Goal: Transaction & Acquisition: Purchase product/service

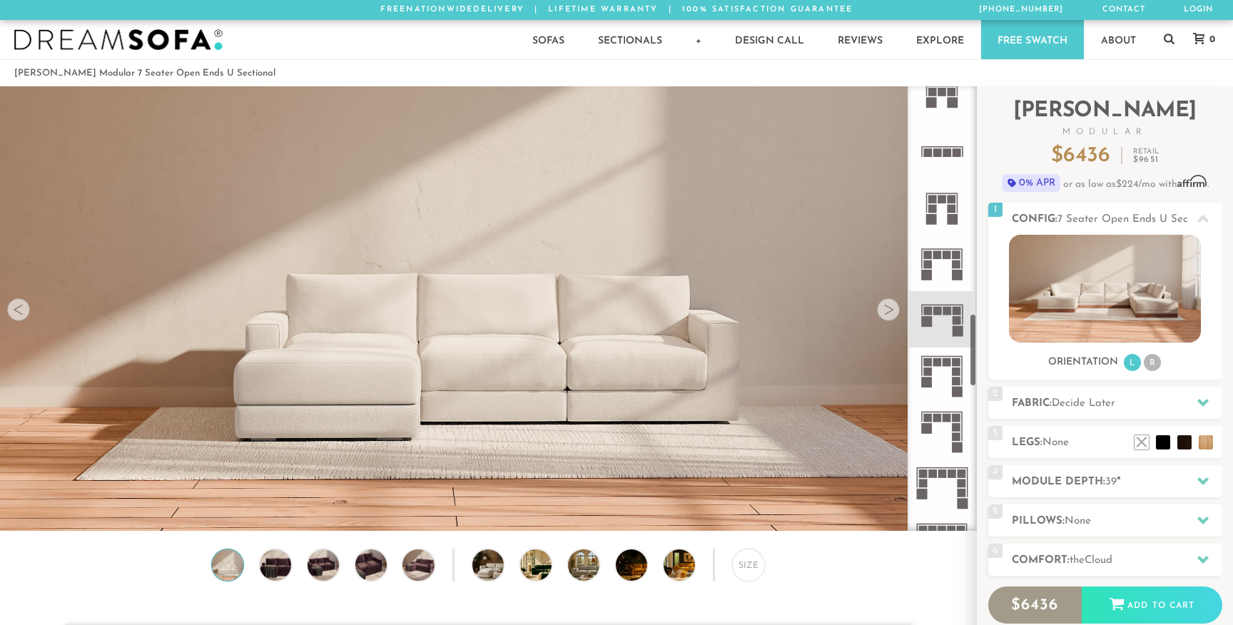
scroll to position [1377, 0]
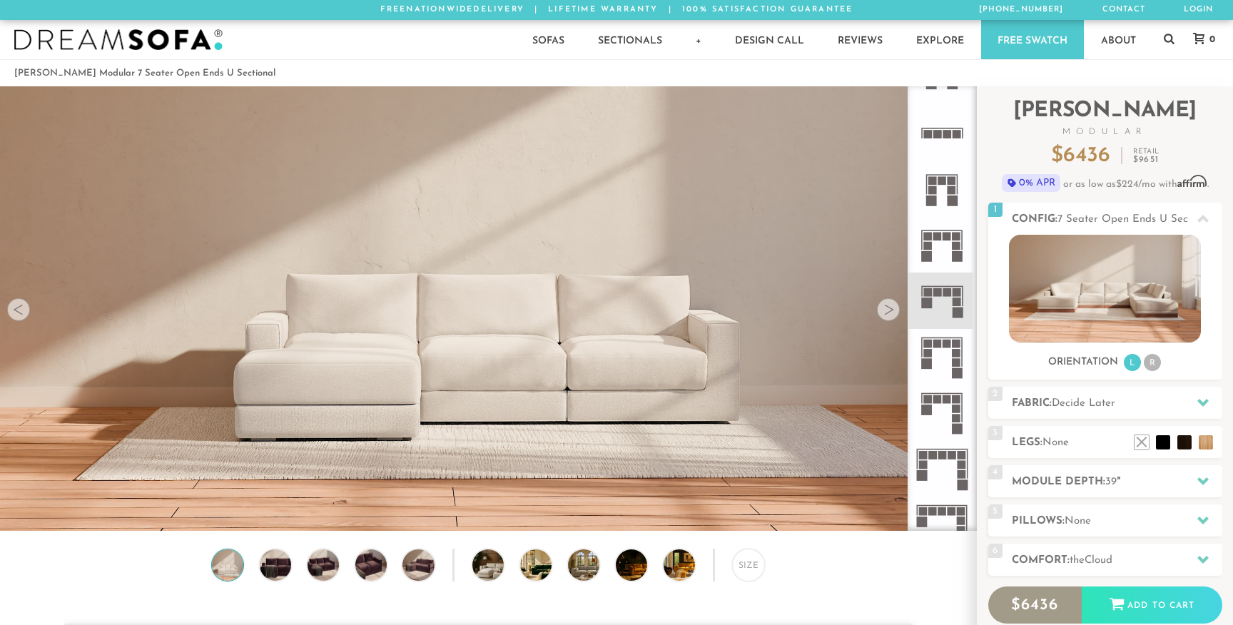
click at [947, 294] on rect at bounding box center [946, 292] width 9 height 9
click at [959, 356] on rect at bounding box center [956, 353] width 9 height 9
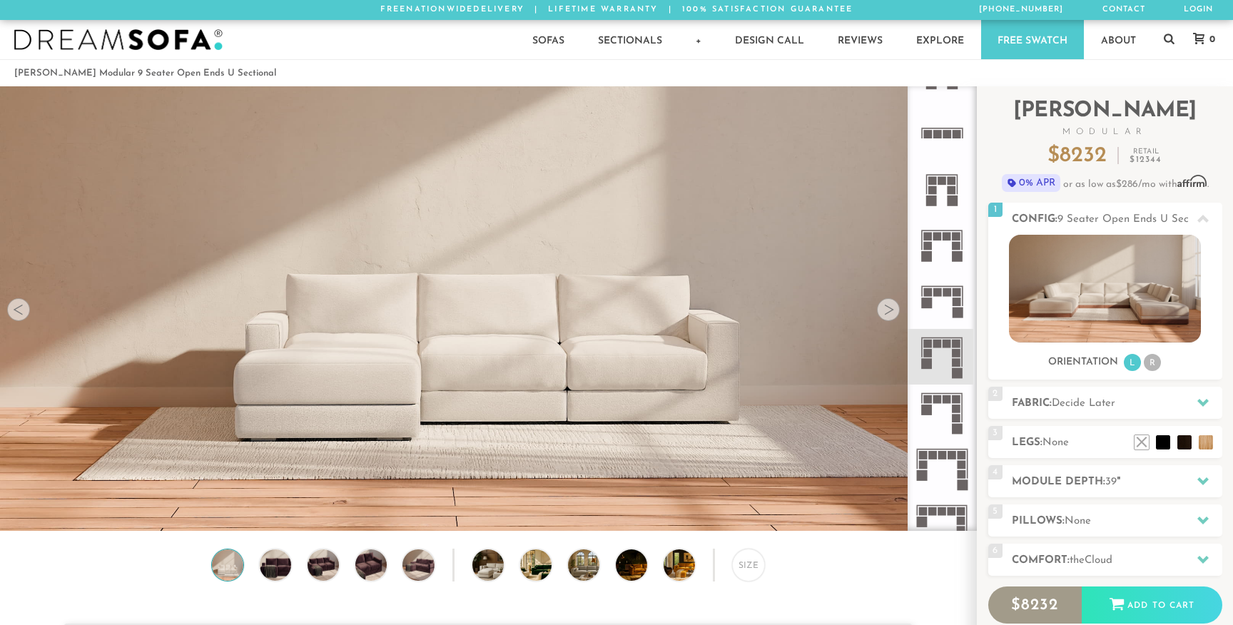
click at [951, 300] on icon at bounding box center [942, 300] width 56 height 56
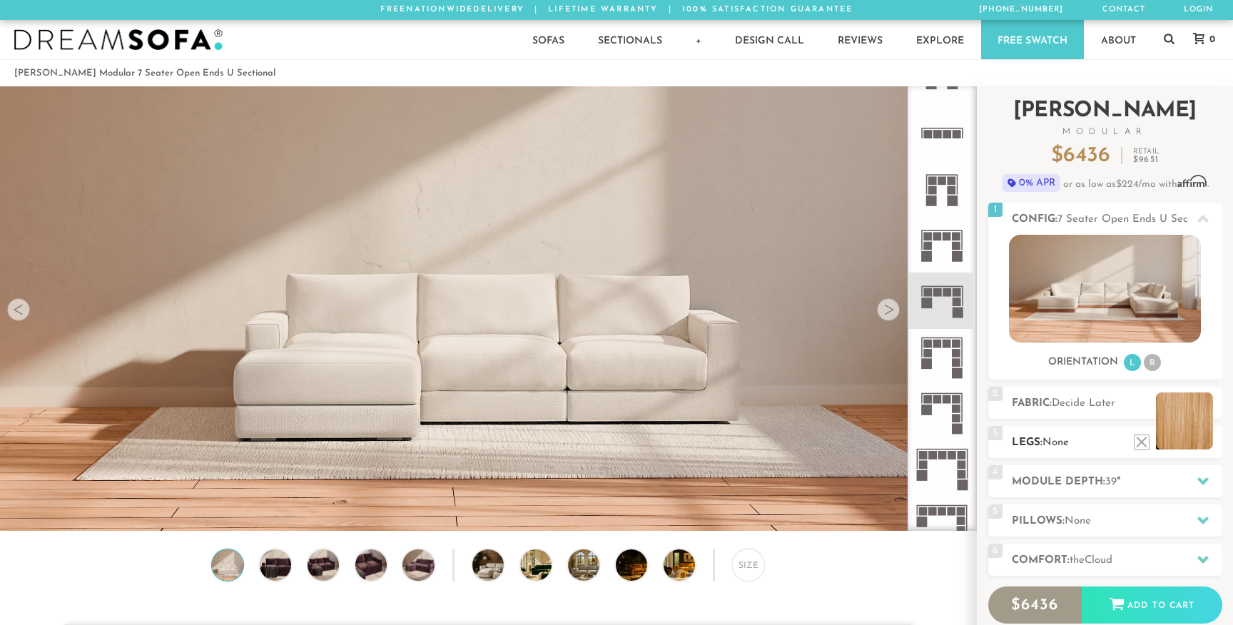
click at [1205, 445] on li at bounding box center [1184, 420] width 57 height 57
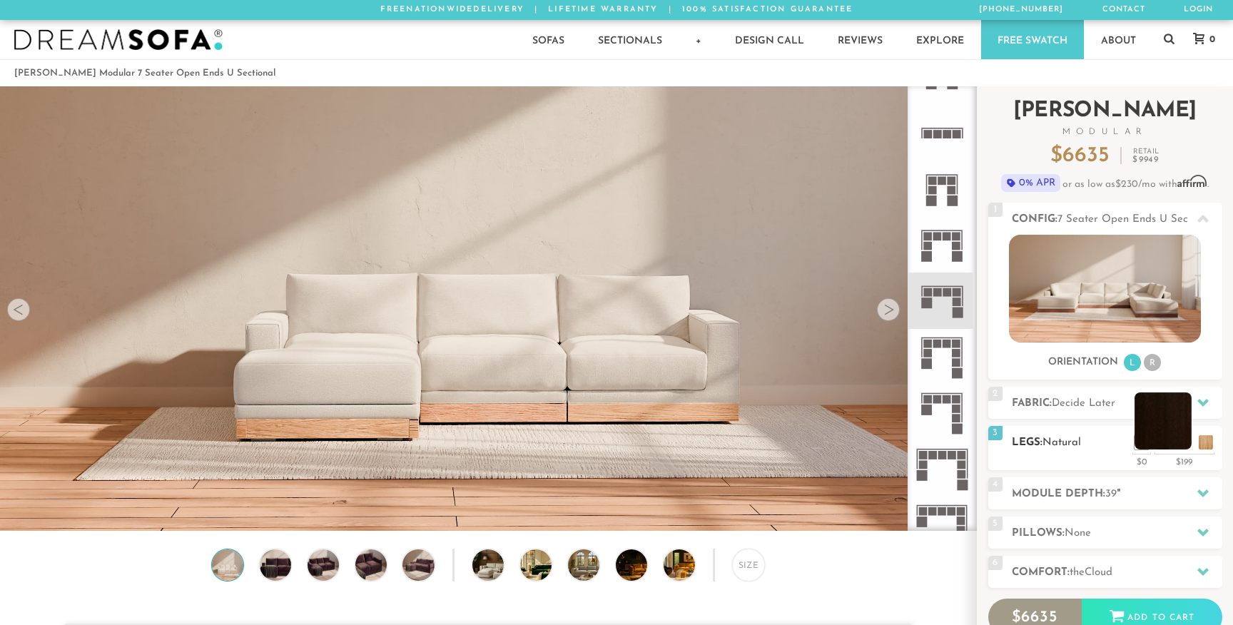
click at [1185, 441] on li at bounding box center [1162, 420] width 57 height 57
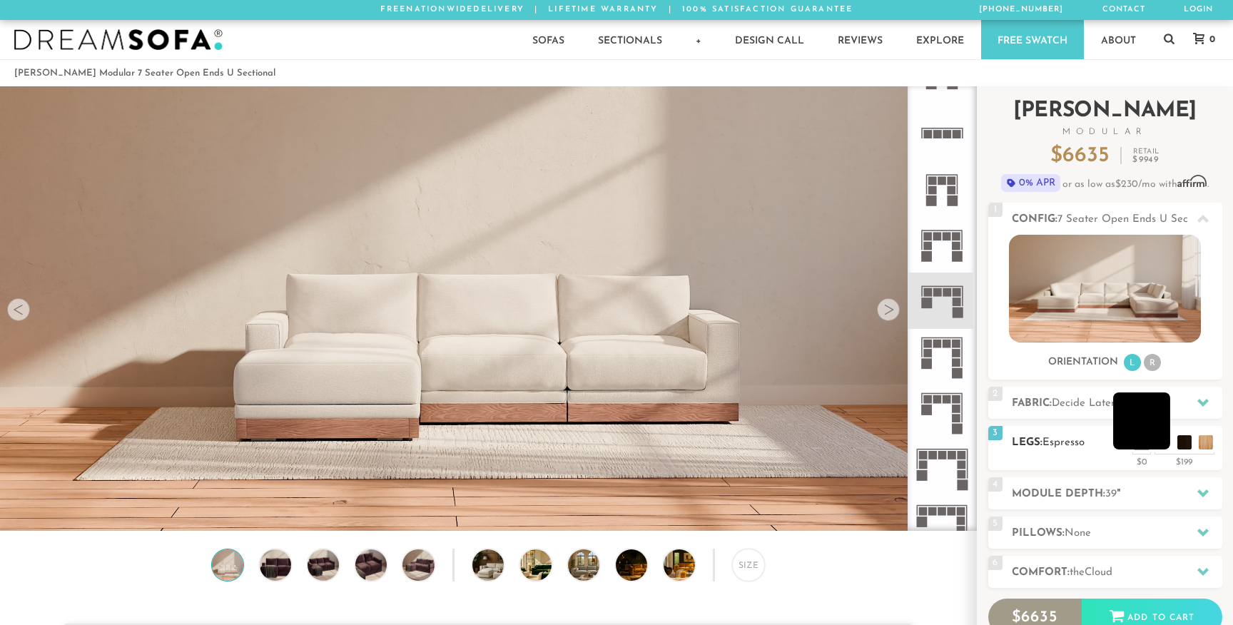
click at [1160, 442] on li at bounding box center [1141, 420] width 57 height 57
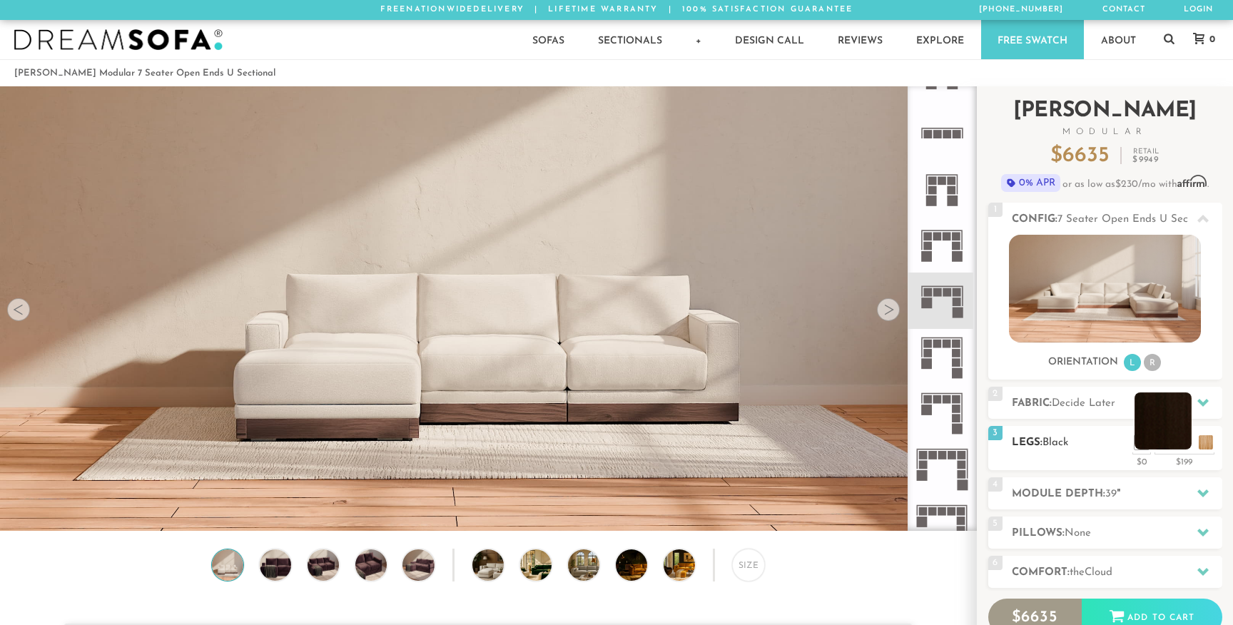
click at [1186, 441] on li at bounding box center [1162, 420] width 57 height 57
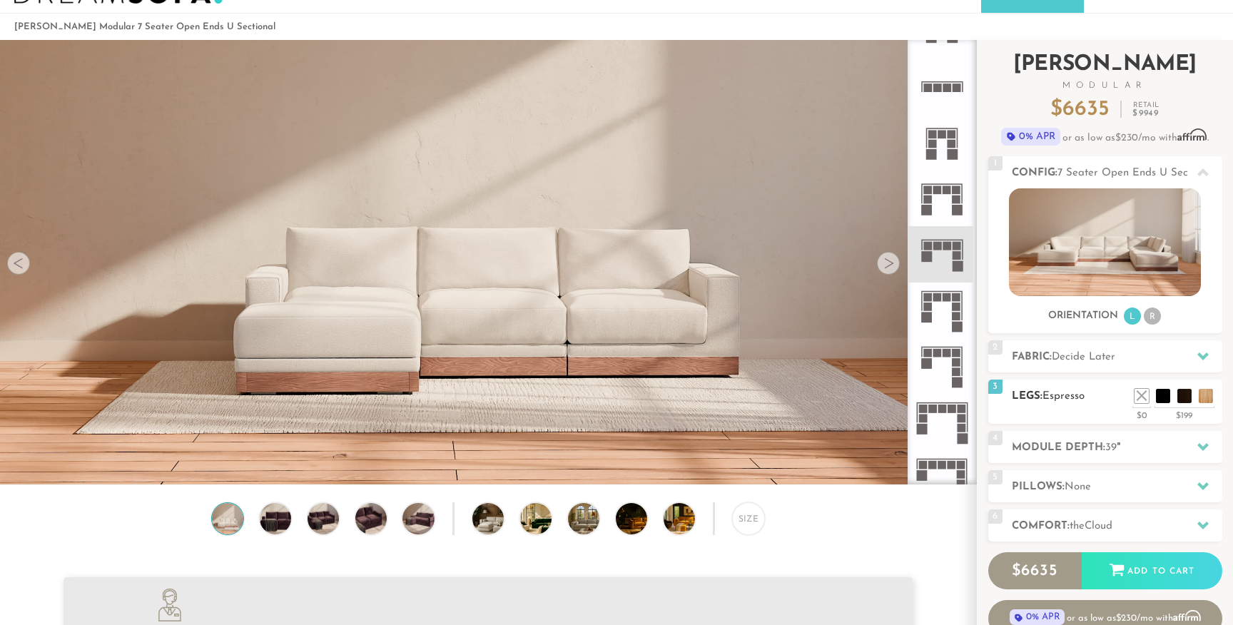
scroll to position [54, 0]
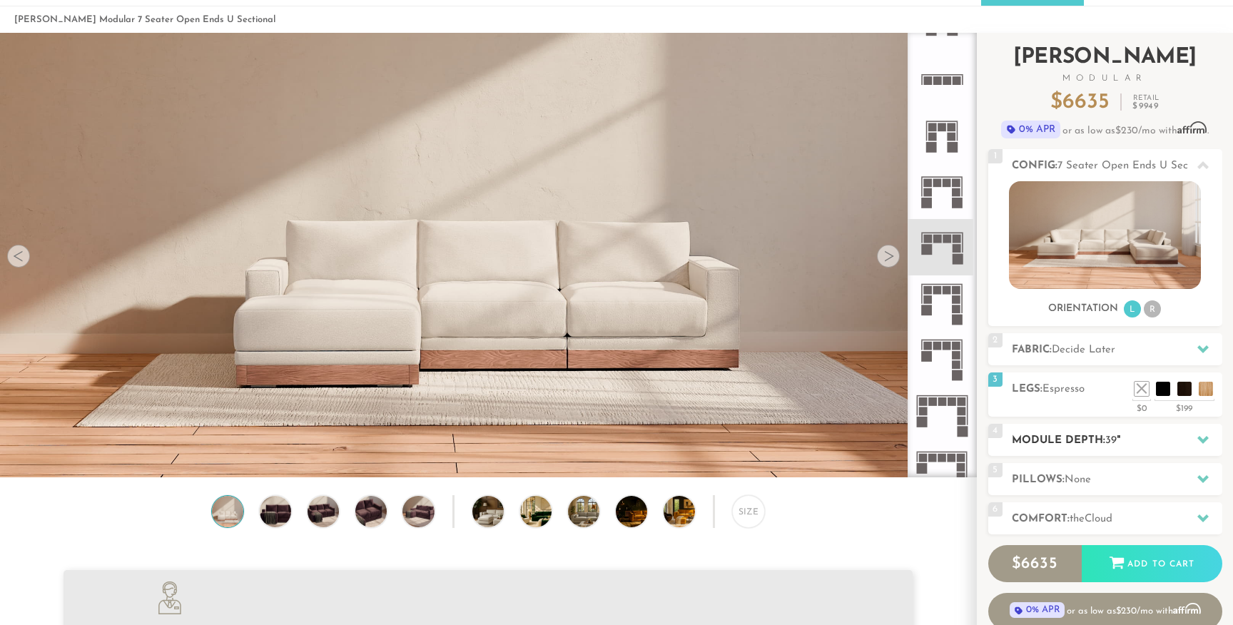
click at [1141, 435] on h2 "Module Depth: 39 "" at bounding box center [1117, 440] width 210 height 16
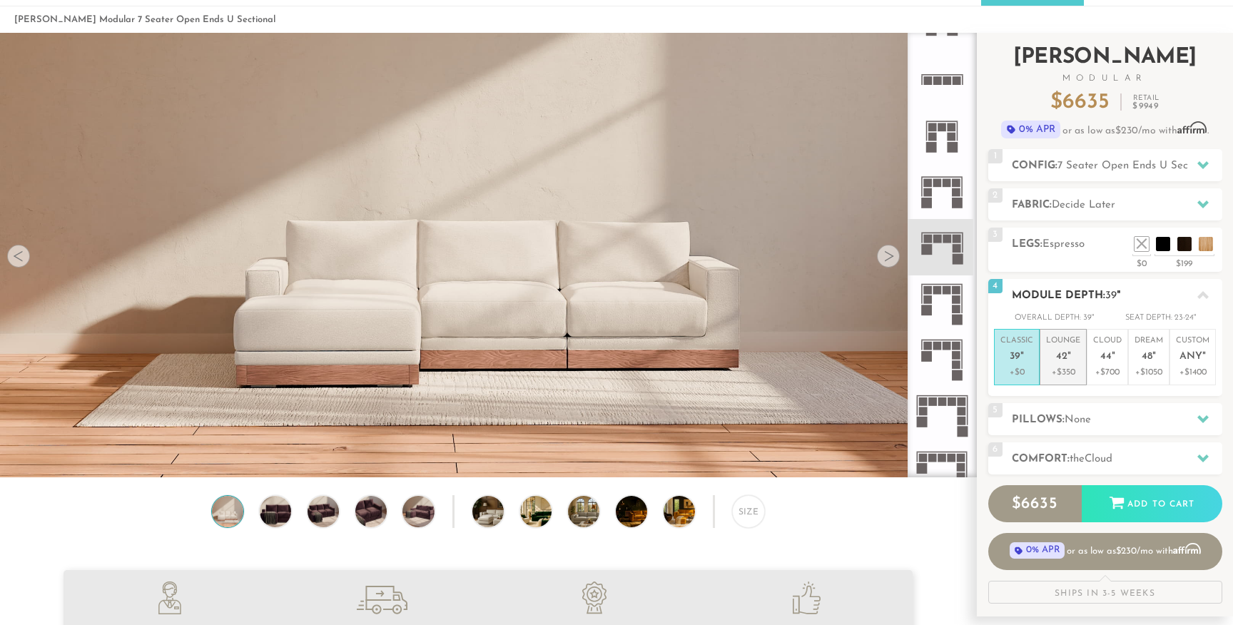
click at [1074, 358] on p "Lounge 42 "" at bounding box center [1063, 350] width 34 height 31
click at [1134, 414] on h2 "Pillows: None" at bounding box center [1117, 420] width 210 height 16
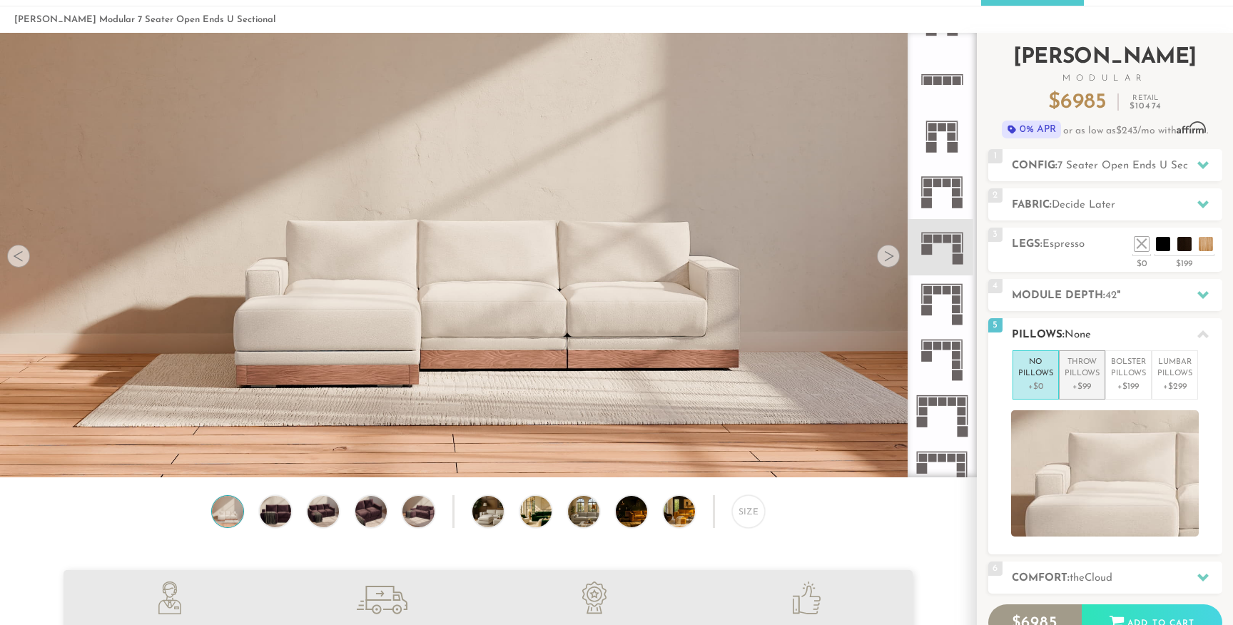
click at [1091, 372] on p "Throw Pillows" at bounding box center [1081, 369] width 35 height 24
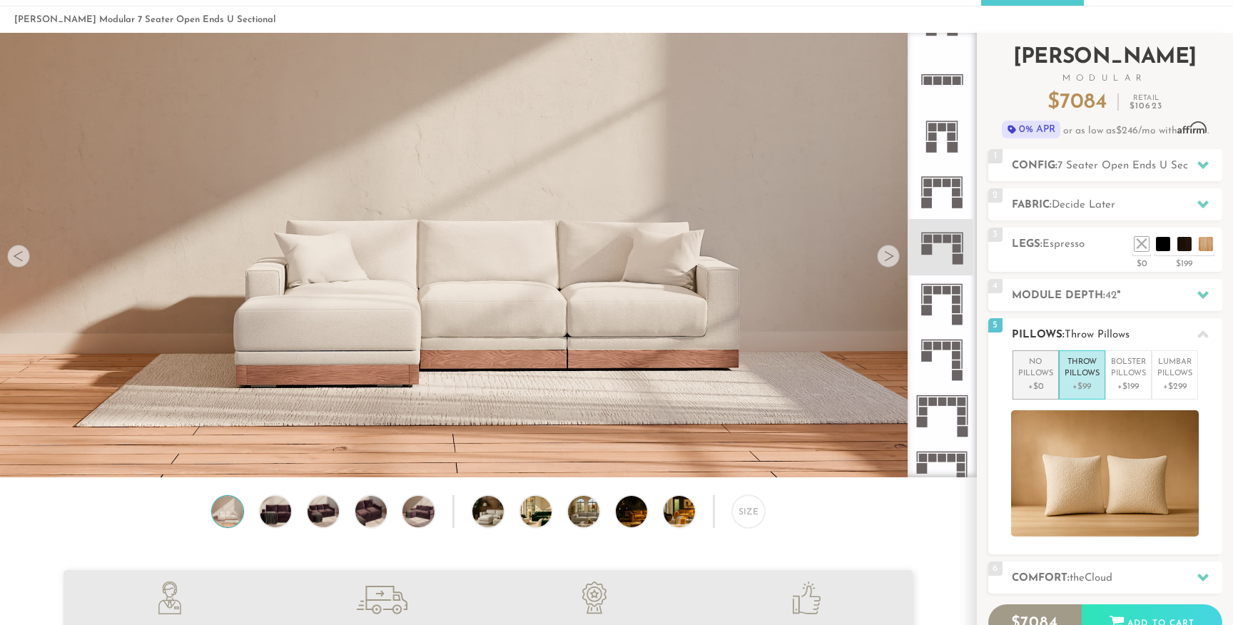
click at [1045, 369] on p "No Pillows" at bounding box center [1035, 369] width 35 height 24
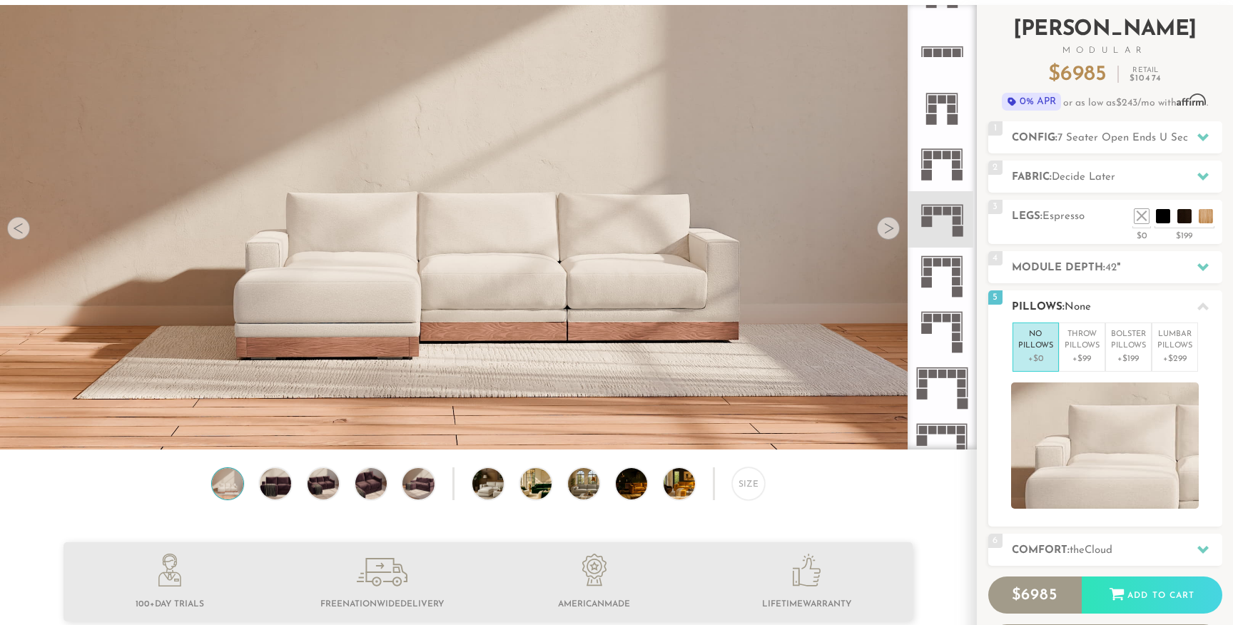
scroll to position [94, 0]
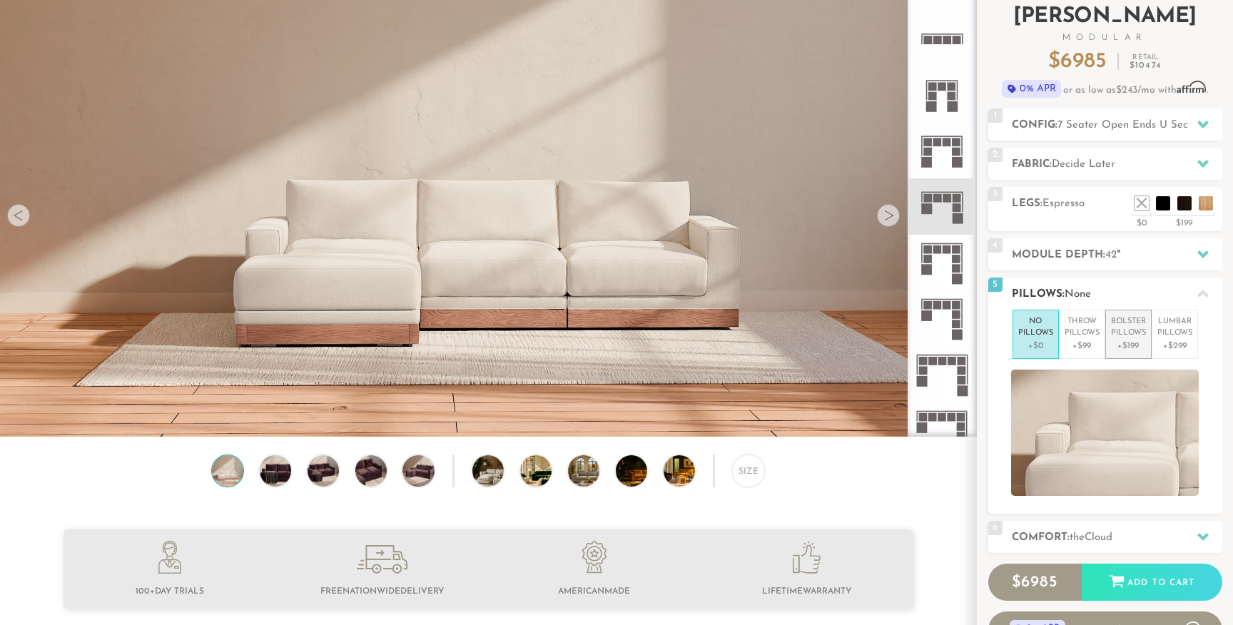
click at [1105, 342] on li "Bolster Pillows +$199" at bounding box center [1128, 334] width 46 height 49
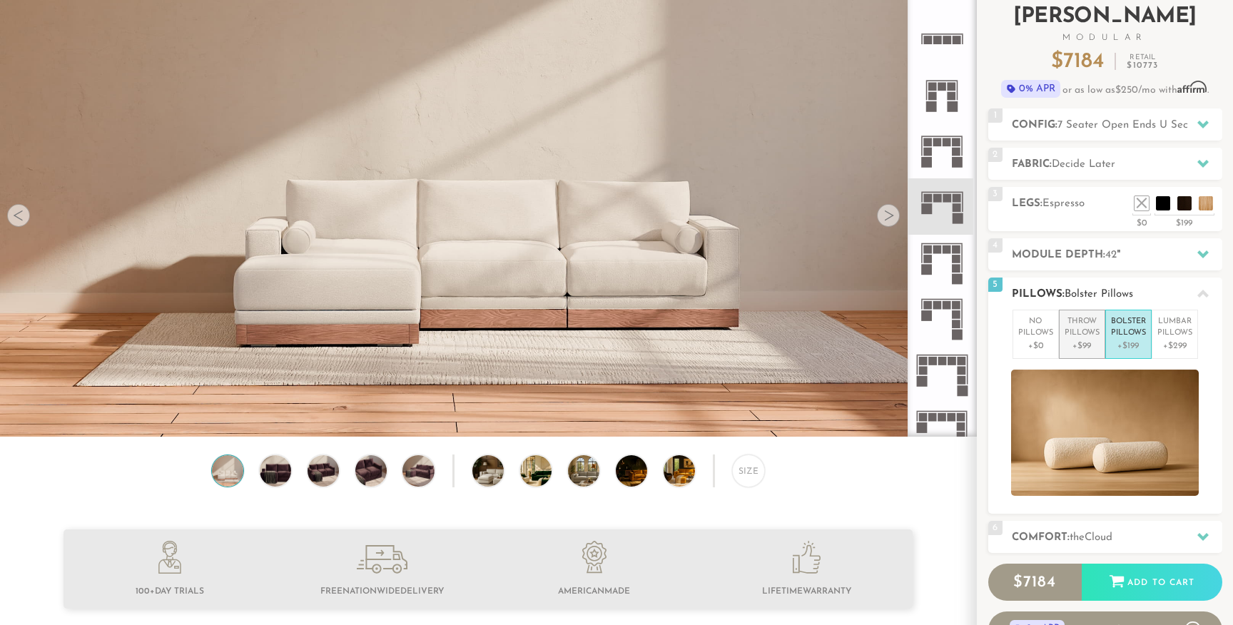
click at [1071, 347] on p "+$99" at bounding box center [1081, 346] width 35 height 13
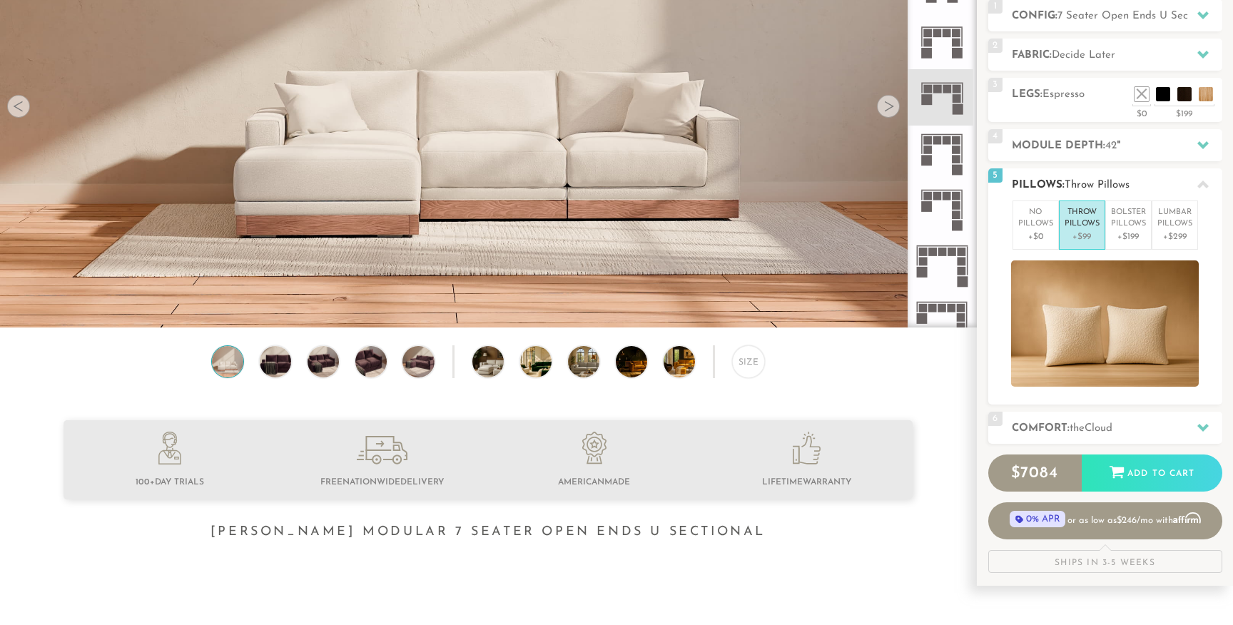
scroll to position [210, 0]
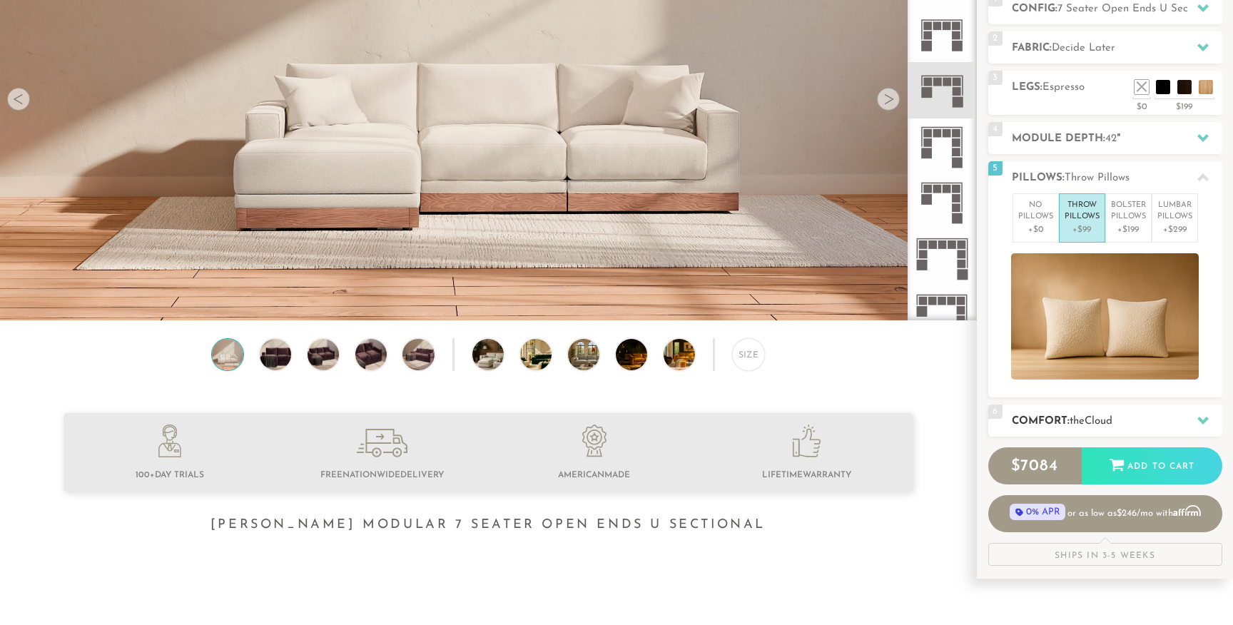
click at [1104, 409] on div "6 Comfort: the Cloud soft" at bounding box center [1105, 420] width 234 height 32
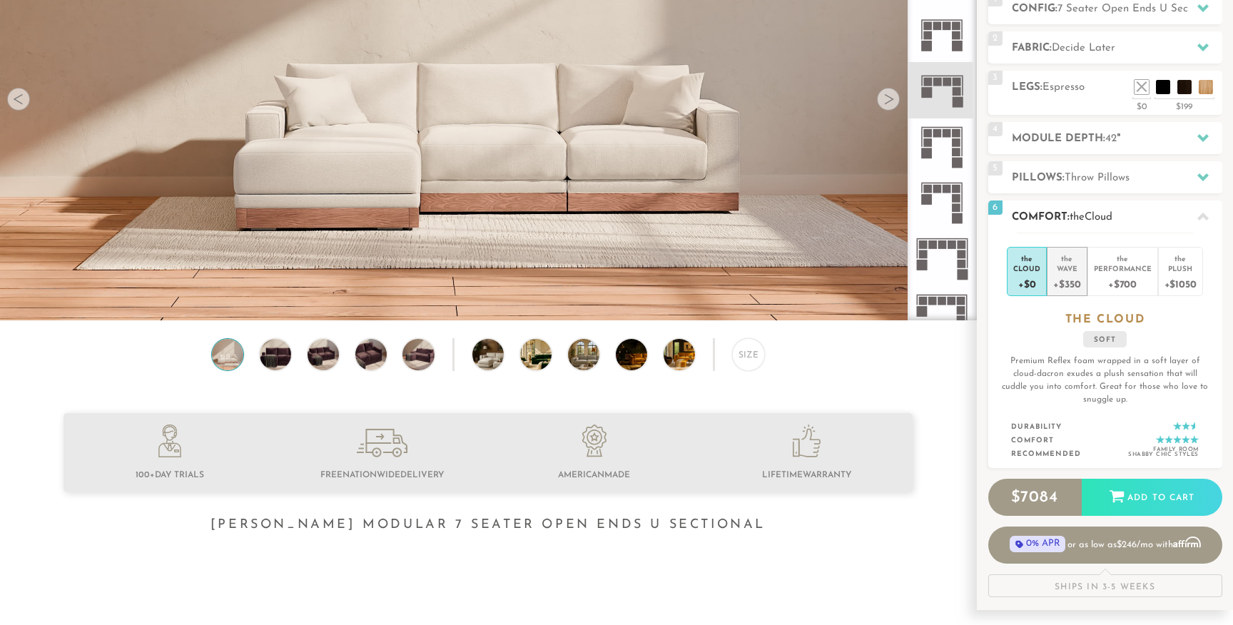
click at [1071, 287] on div "+$350" at bounding box center [1066, 283] width 27 height 21
click at [1115, 284] on div "+$700" at bounding box center [1123, 283] width 58 height 21
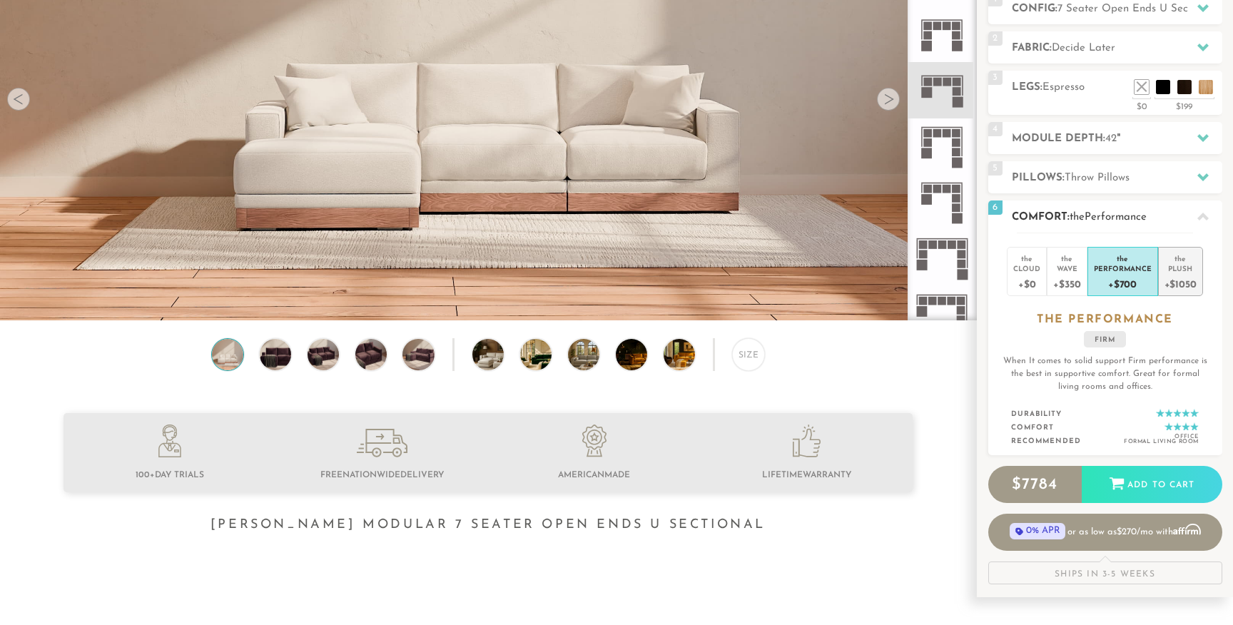
click at [1165, 282] on div "+$1050" at bounding box center [1180, 283] width 32 height 21
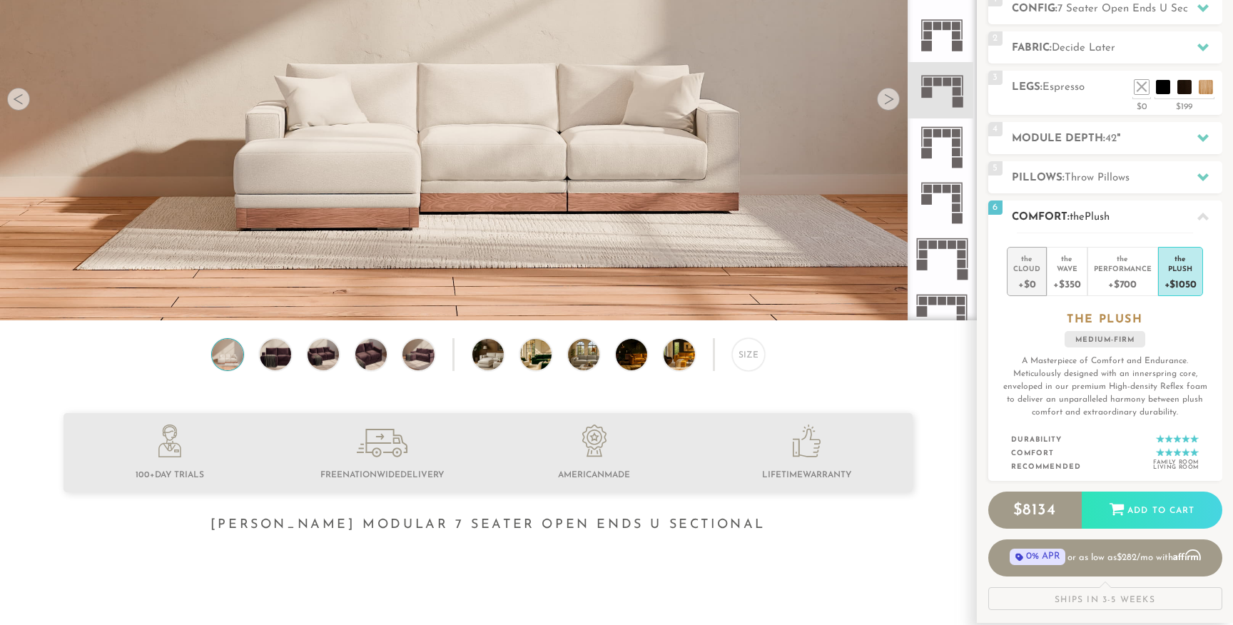
click at [1024, 269] on div "Cloud" at bounding box center [1026, 268] width 27 height 10
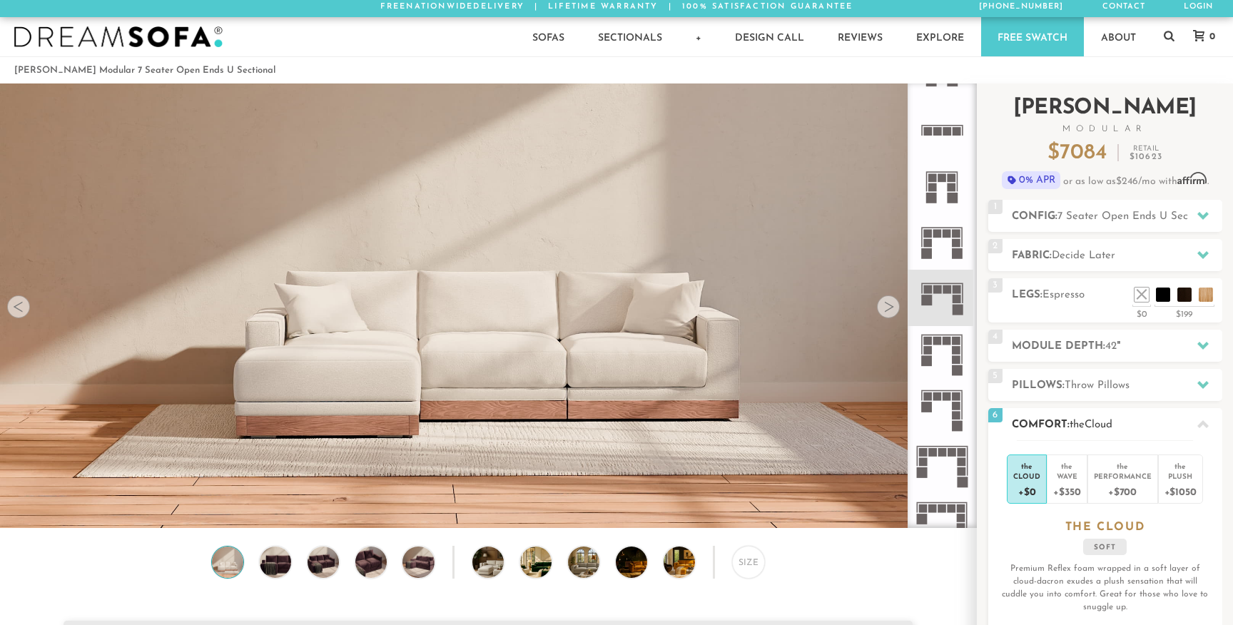
scroll to position [0, 0]
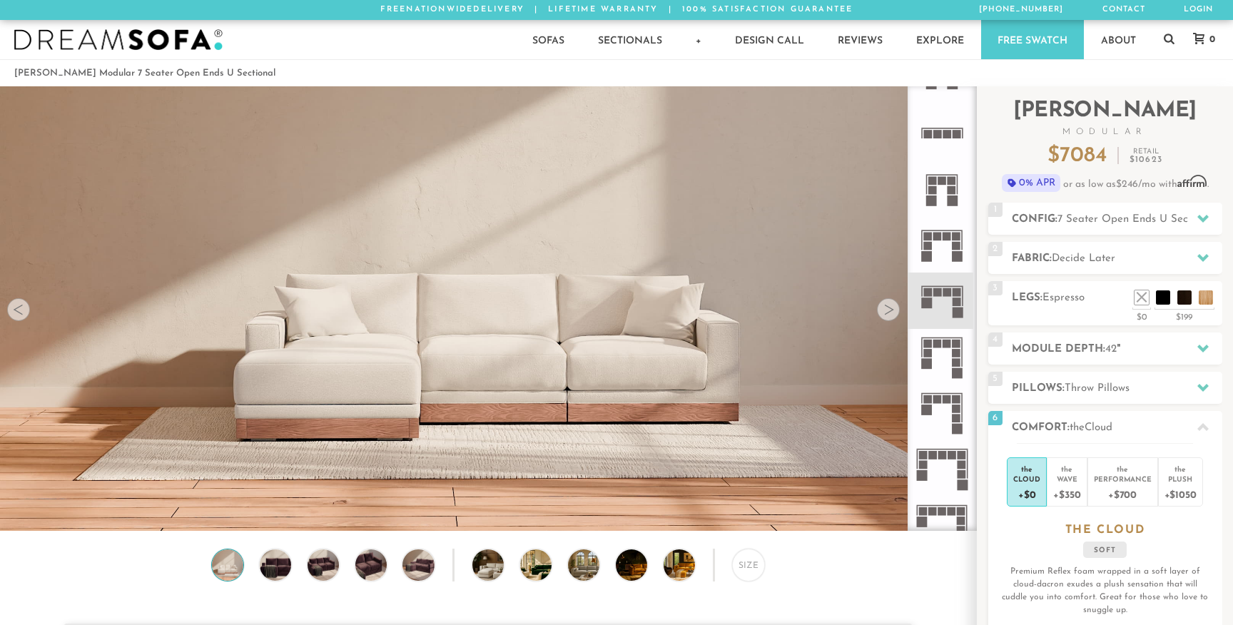
click at [890, 307] on div at bounding box center [888, 309] width 23 height 23
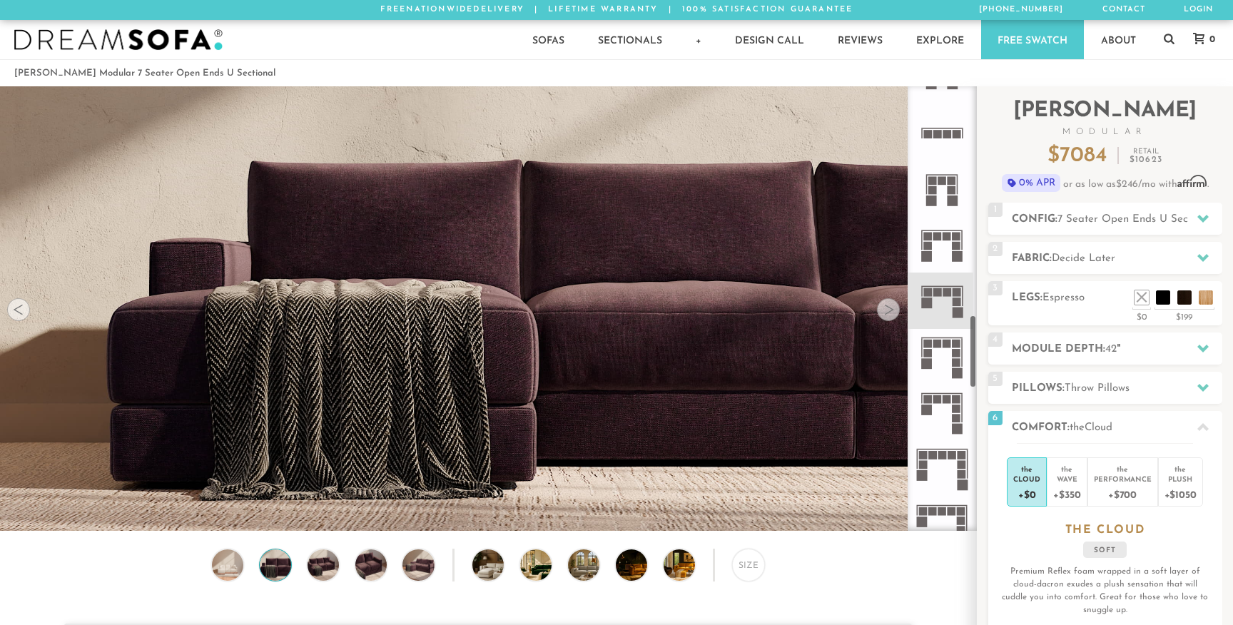
click at [887, 310] on div at bounding box center [888, 309] width 23 height 23
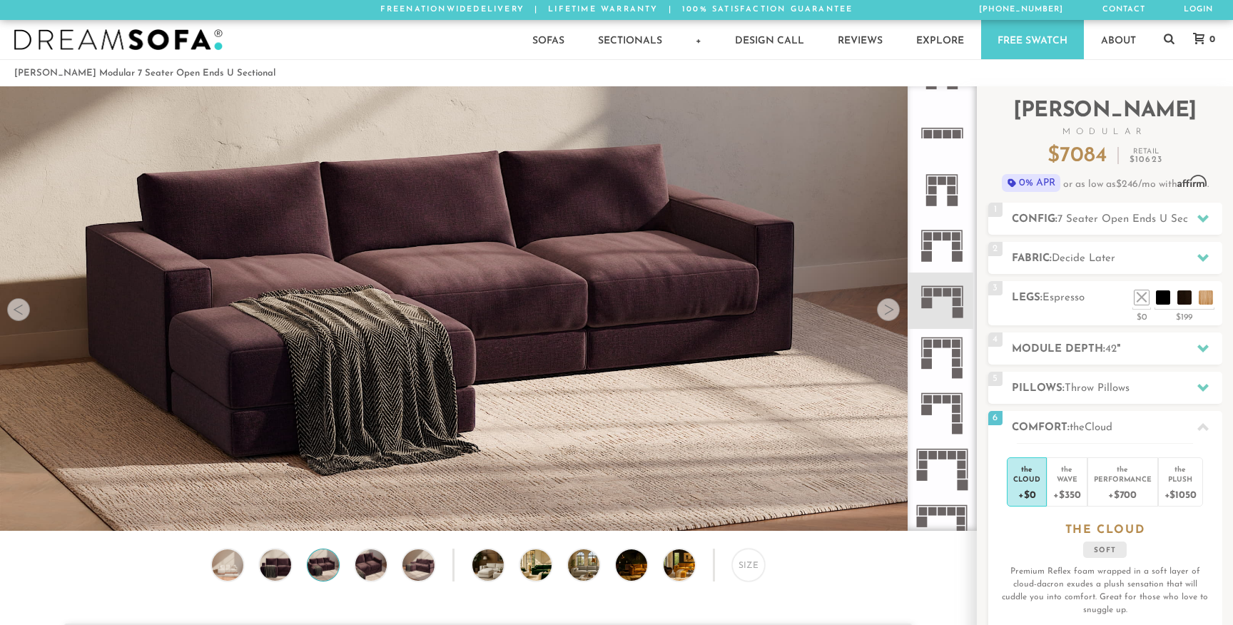
click at [887, 310] on div at bounding box center [888, 309] width 23 height 23
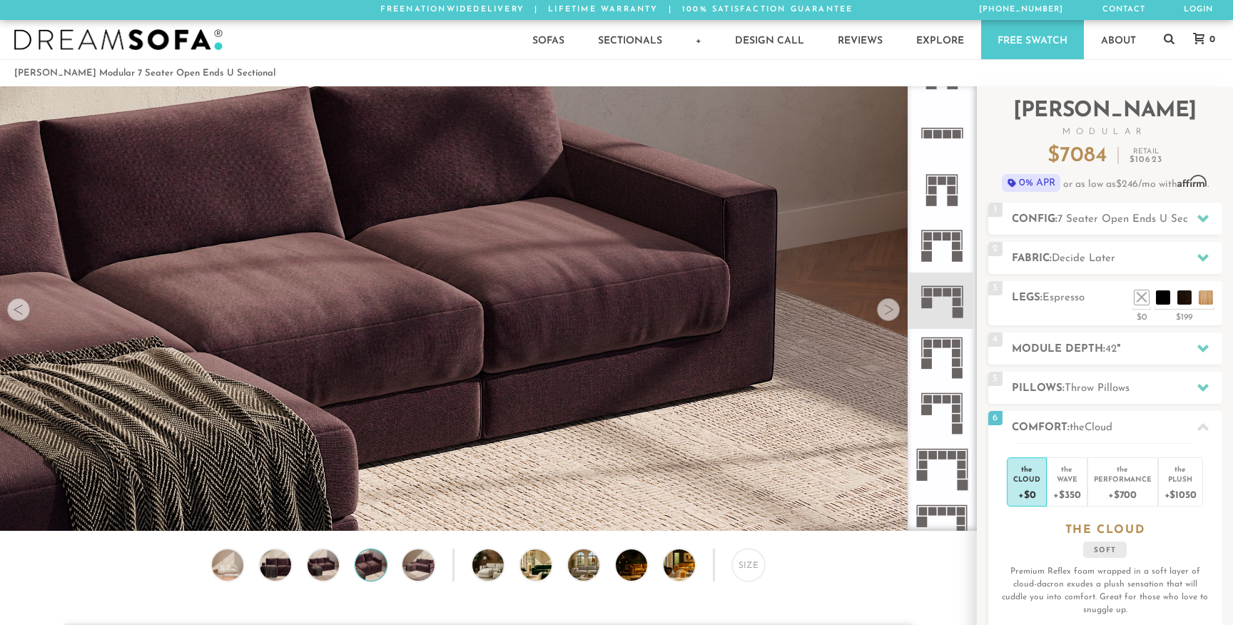
click at [887, 310] on div at bounding box center [888, 309] width 23 height 23
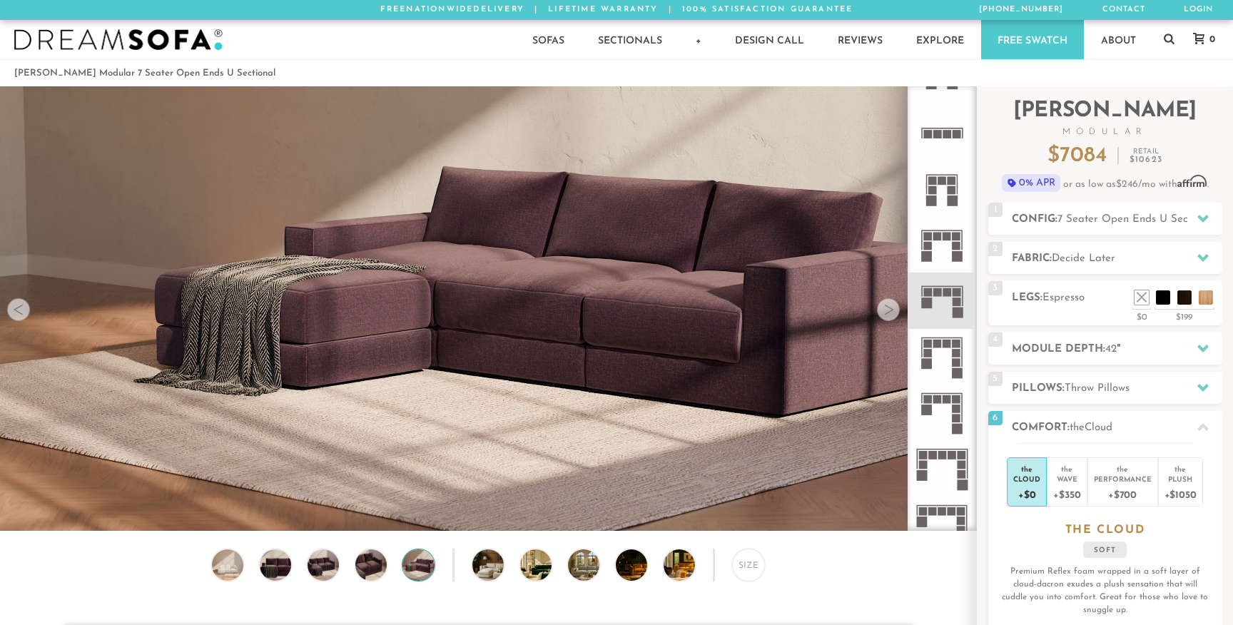
click at [887, 310] on div at bounding box center [888, 309] width 23 height 23
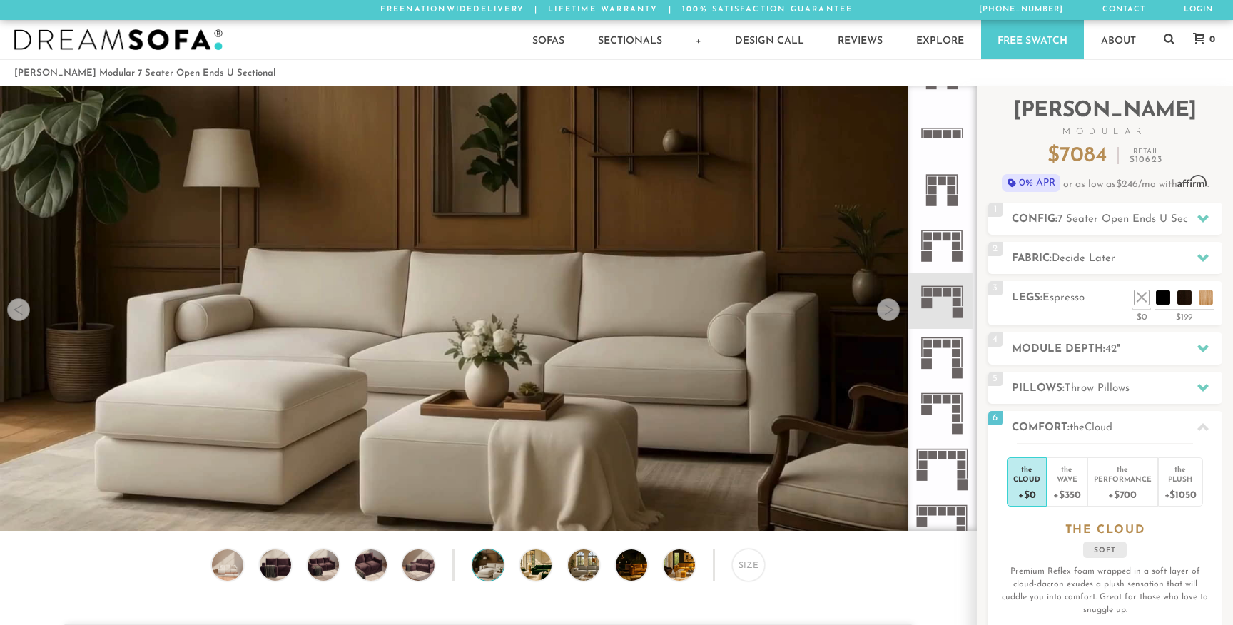
click at [887, 310] on div at bounding box center [888, 309] width 23 height 23
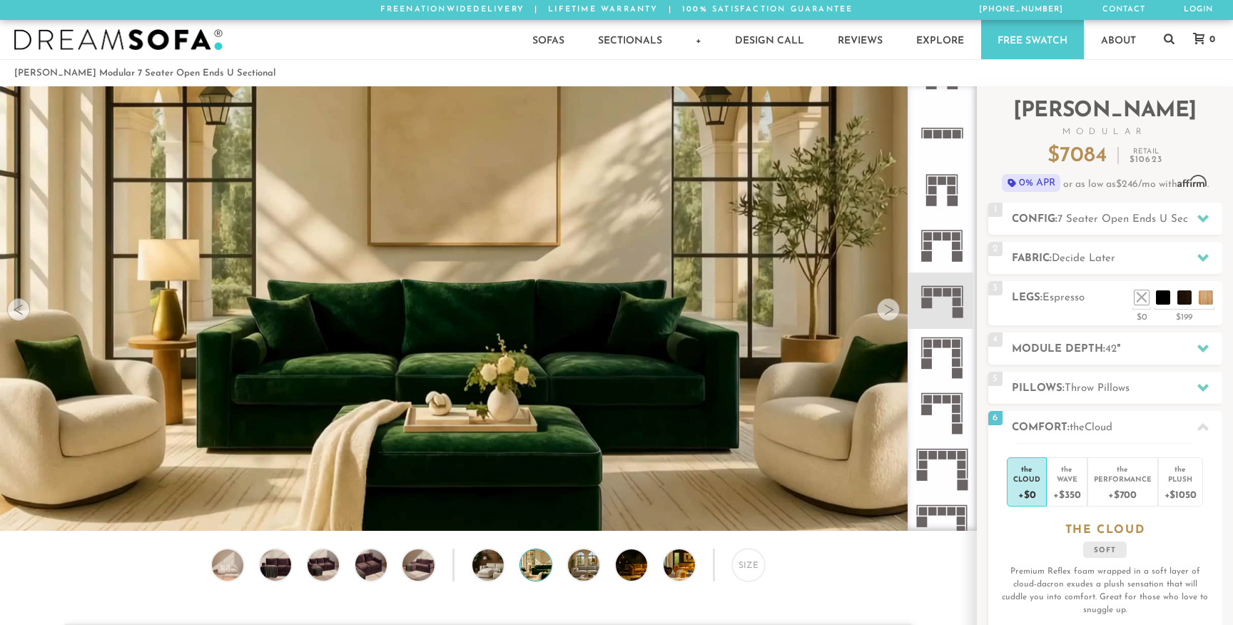
click at [887, 310] on div at bounding box center [888, 309] width 23 height 23
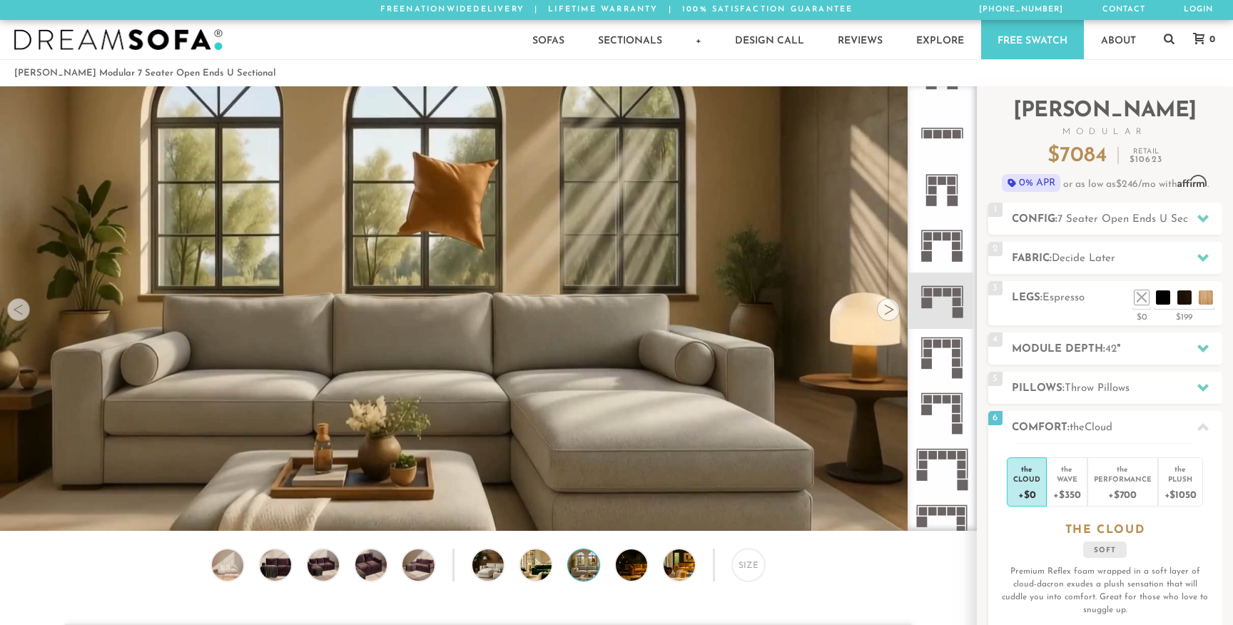
click at [887, 310] on div at bounding box center [888, 309] width 23 height 23
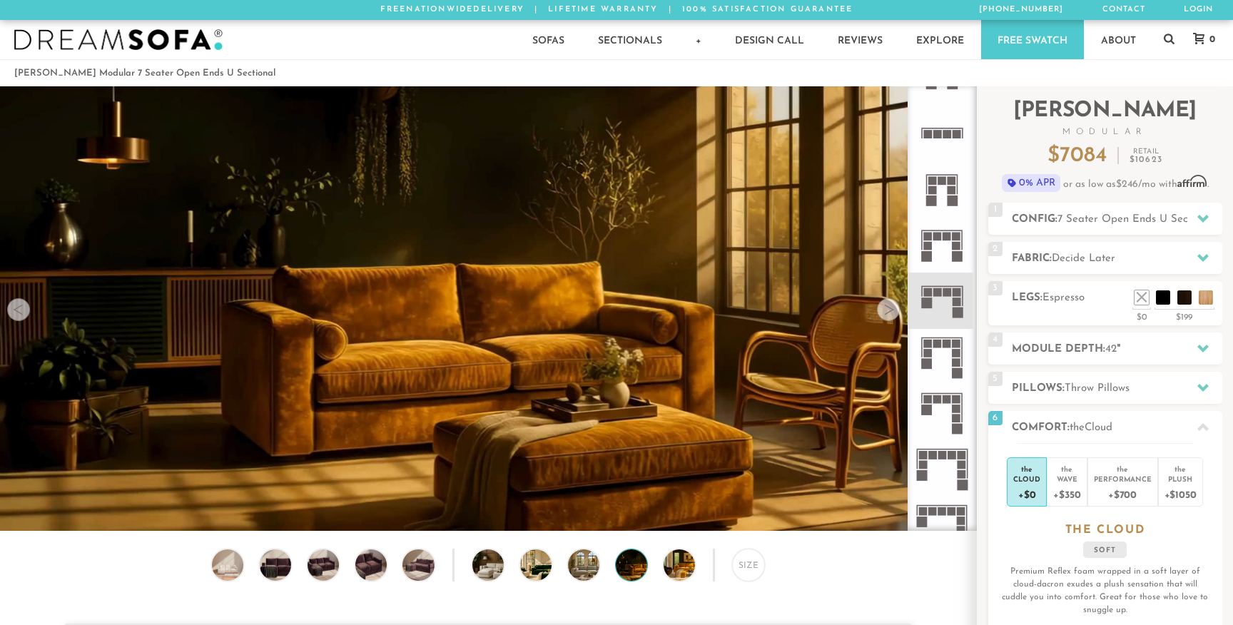
click at [887, 310] on div at bounding box center [888, 309] width 23 height 23
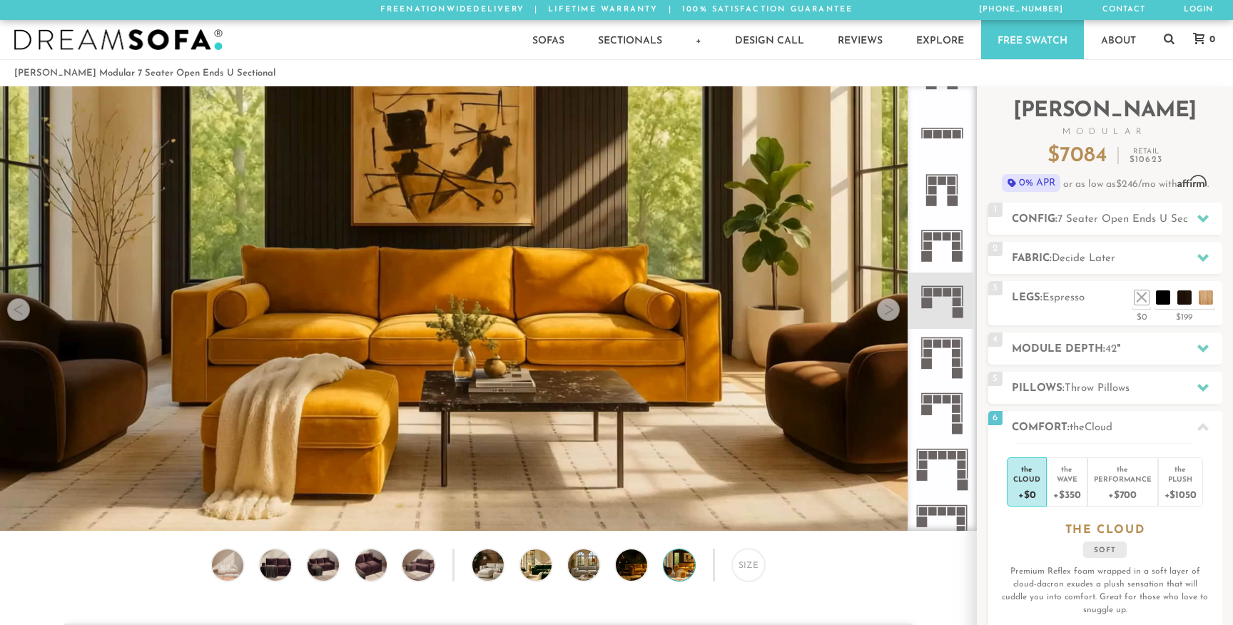
click at [887, 310] on div at bounding box center [888, 309] width 23 height 23
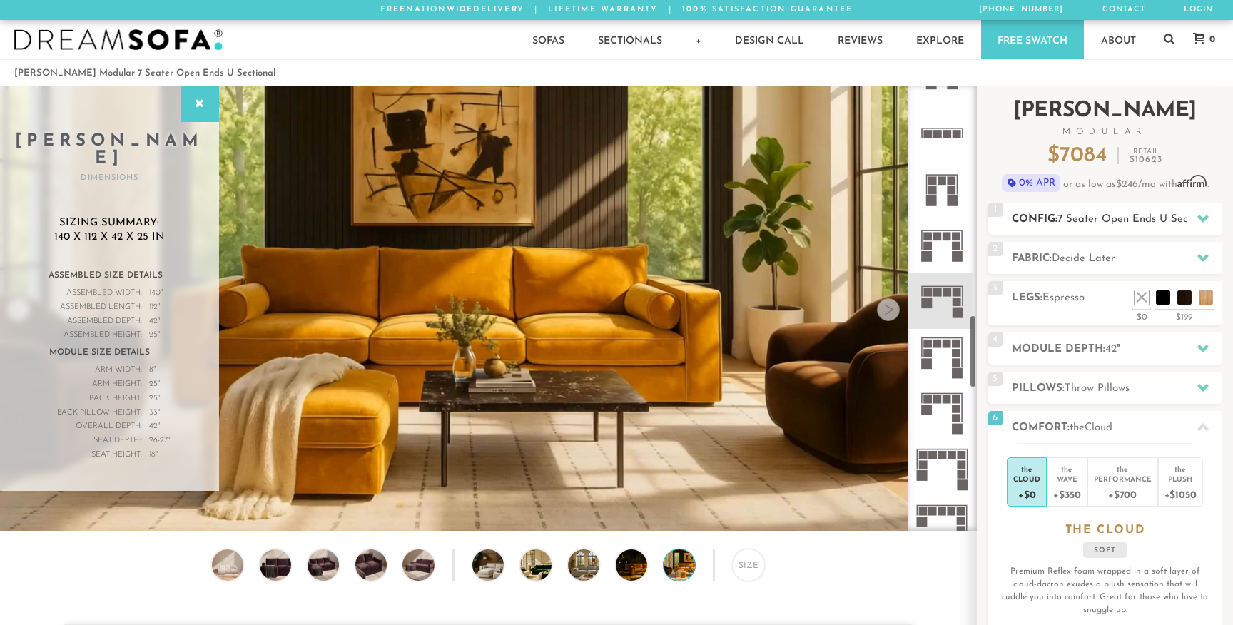
click at [1053, 226] on h2 "Config: 7 Seater Open Ends U Sectional" at bounding box center [1117, 219] width 210 height 16
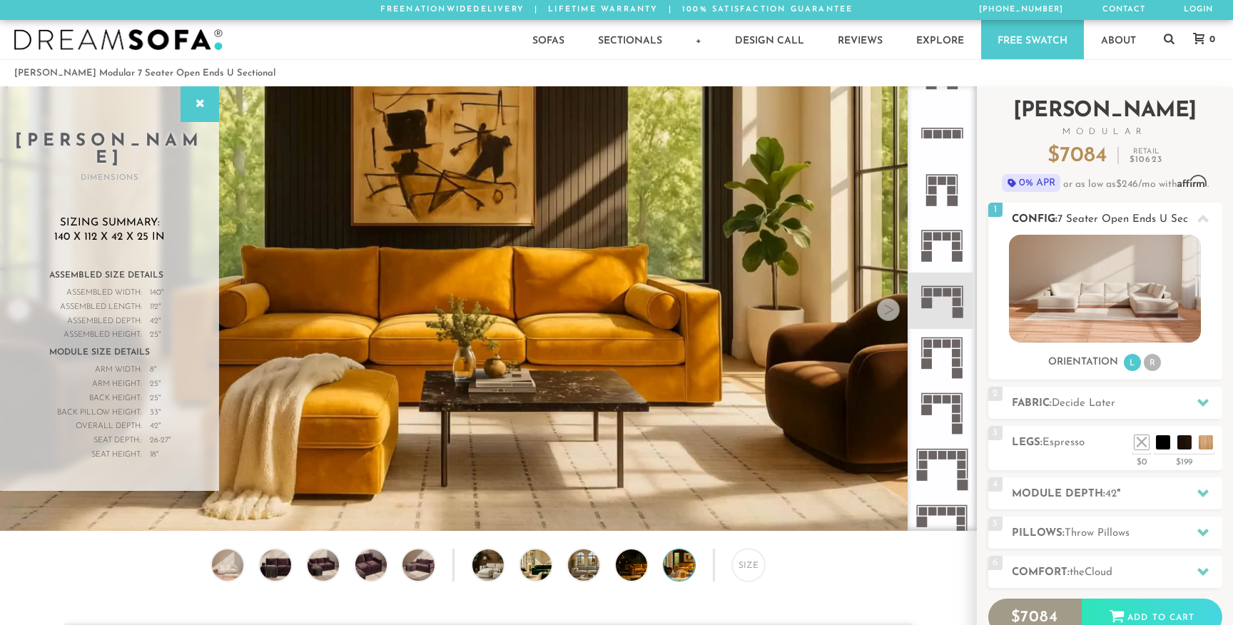
click at [1151, 363] on li "R" at bounding box center [1151, 362] width 17 height 17
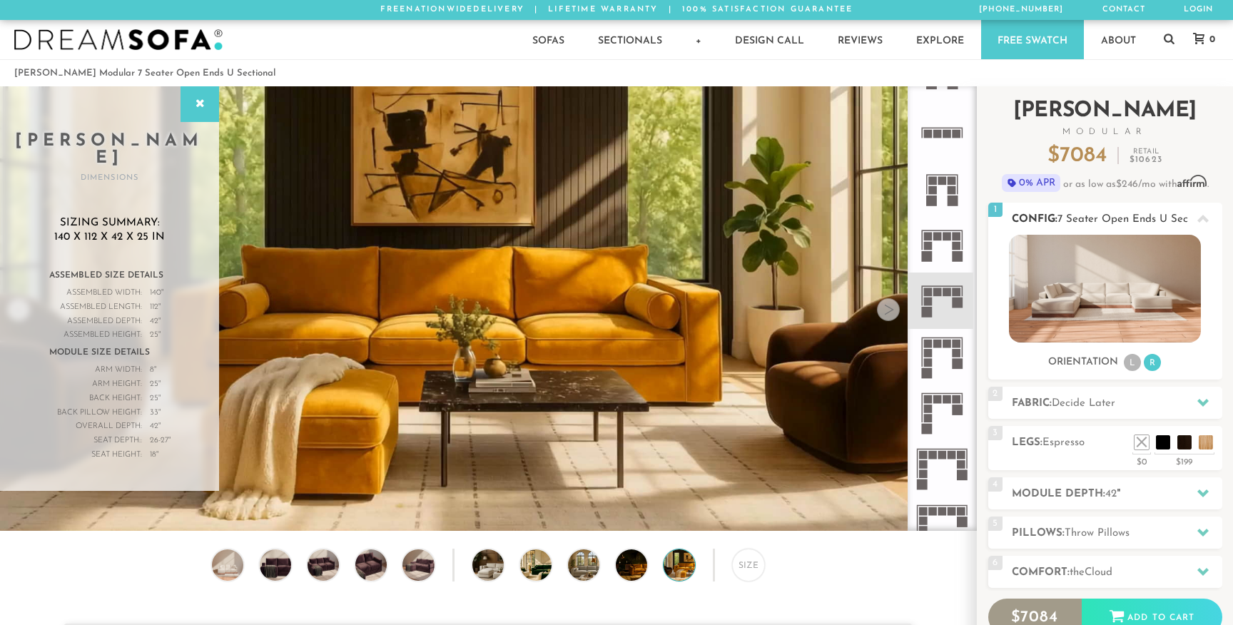
click at [1139, 297] on img at bounding box center [1105, 289] width 192 height 108
click at [947, 298] on icon at bounding box center [942, 300] width 56 height 56
click at [220, 564] on img at bounding box center [227, 564] width 38 height 31
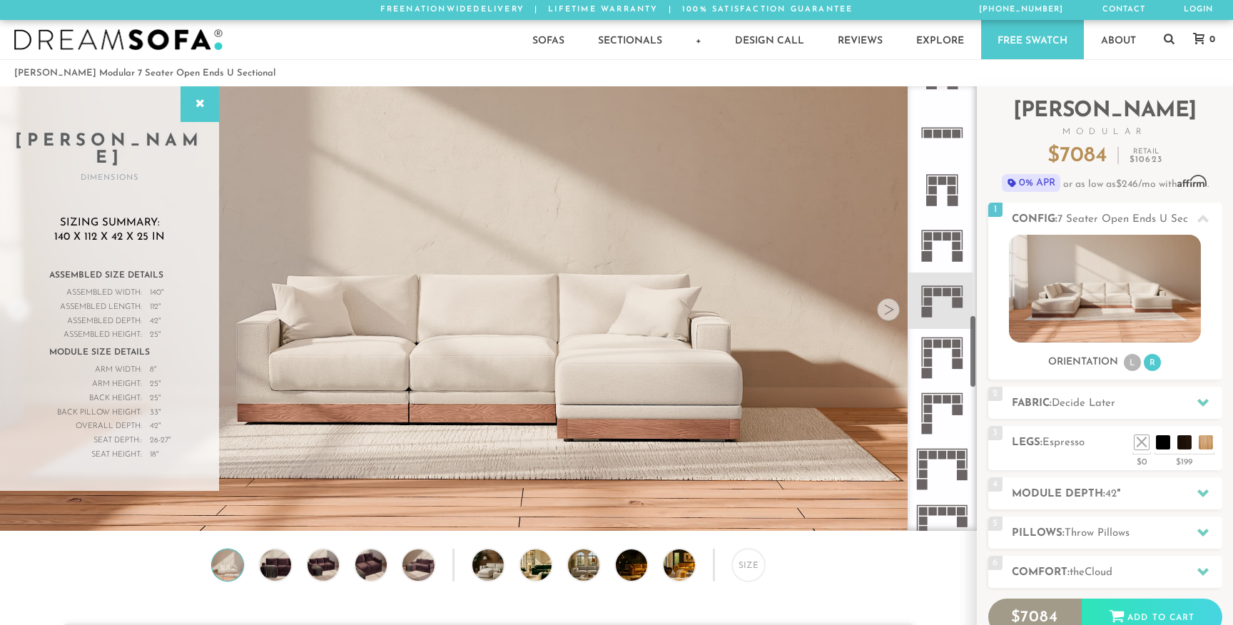
click at [956, 236] on rect at bounding box center [956, 237] width 9 height 9
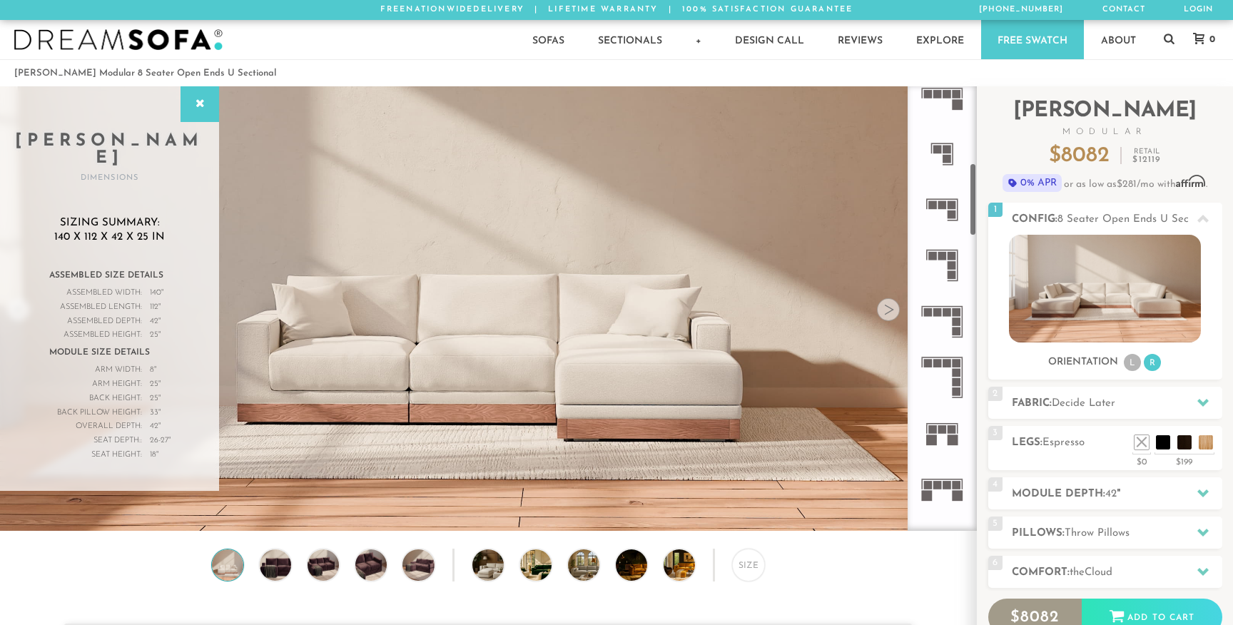
scroll to position [464, 0]
click at [955, 332] on rect at bounding box center [956, 330] width 9 height 9
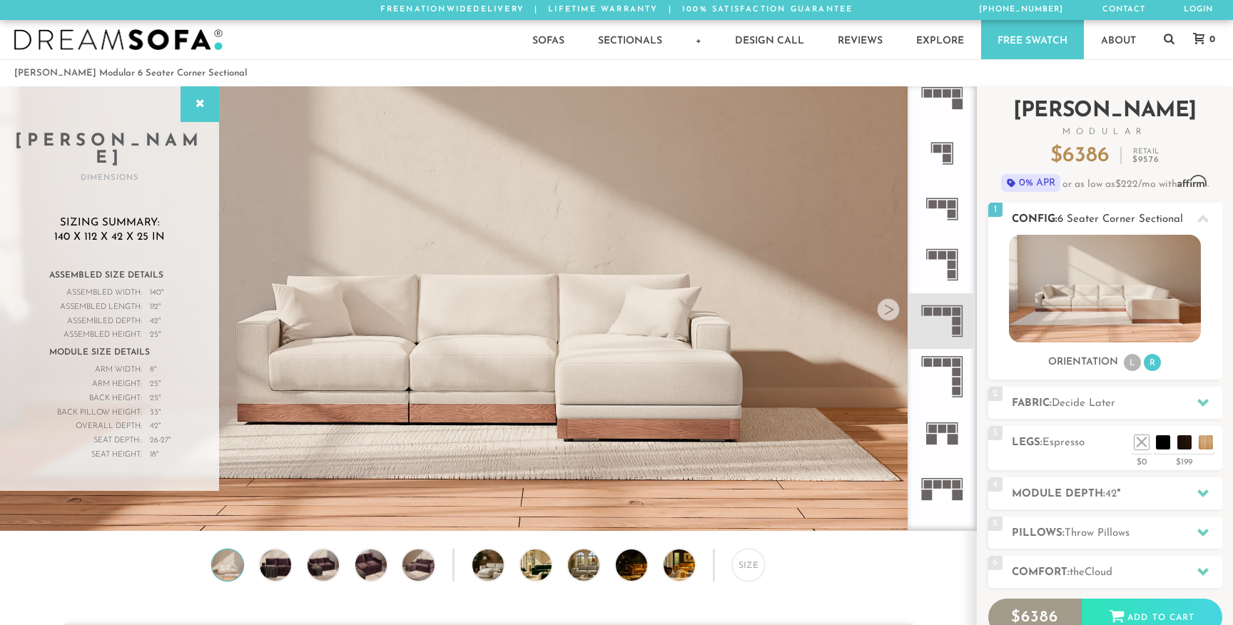
click at [1135, 362] on li "L" at bounding box center [1132, 362] width 17 height 17
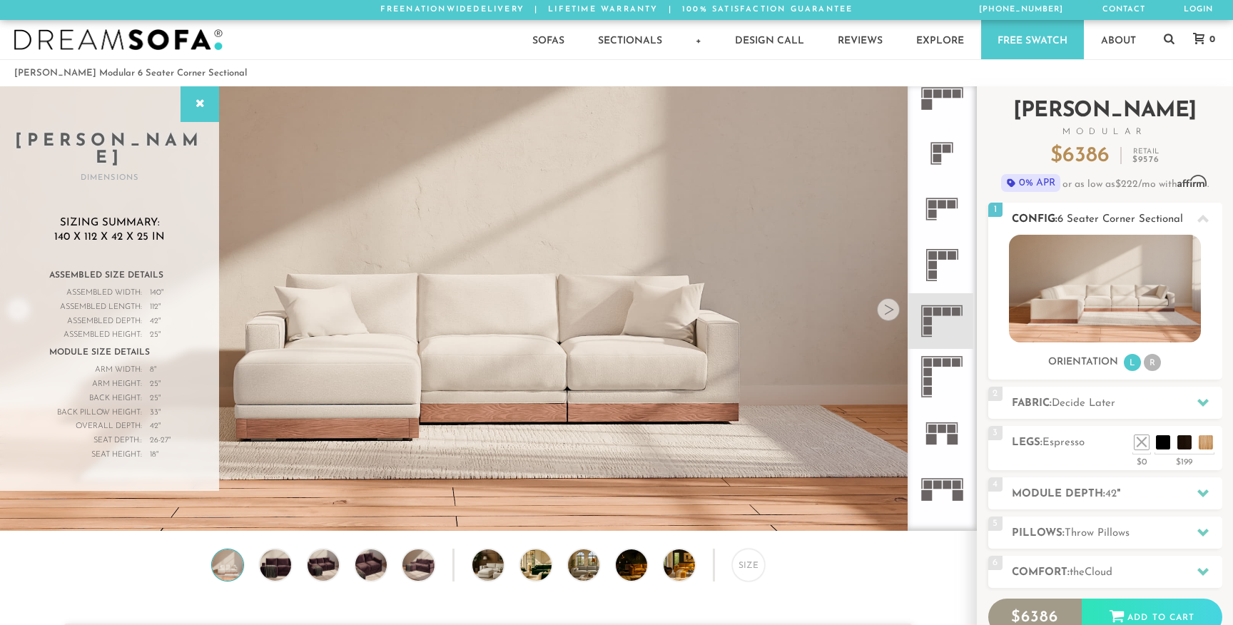
click at [1150, 365] on li "R" at bounding box center [1151, 362] width 17 height 17
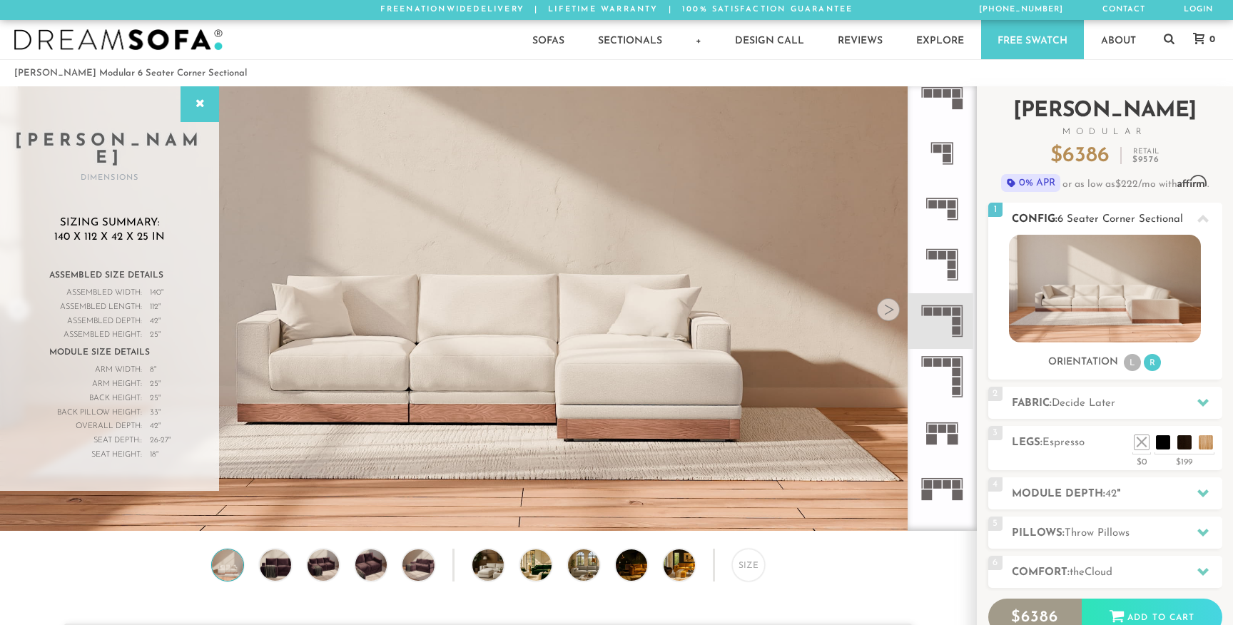
click at [1129, 365] on li "L" at bounding box center [1132, 362] width 17 height 17
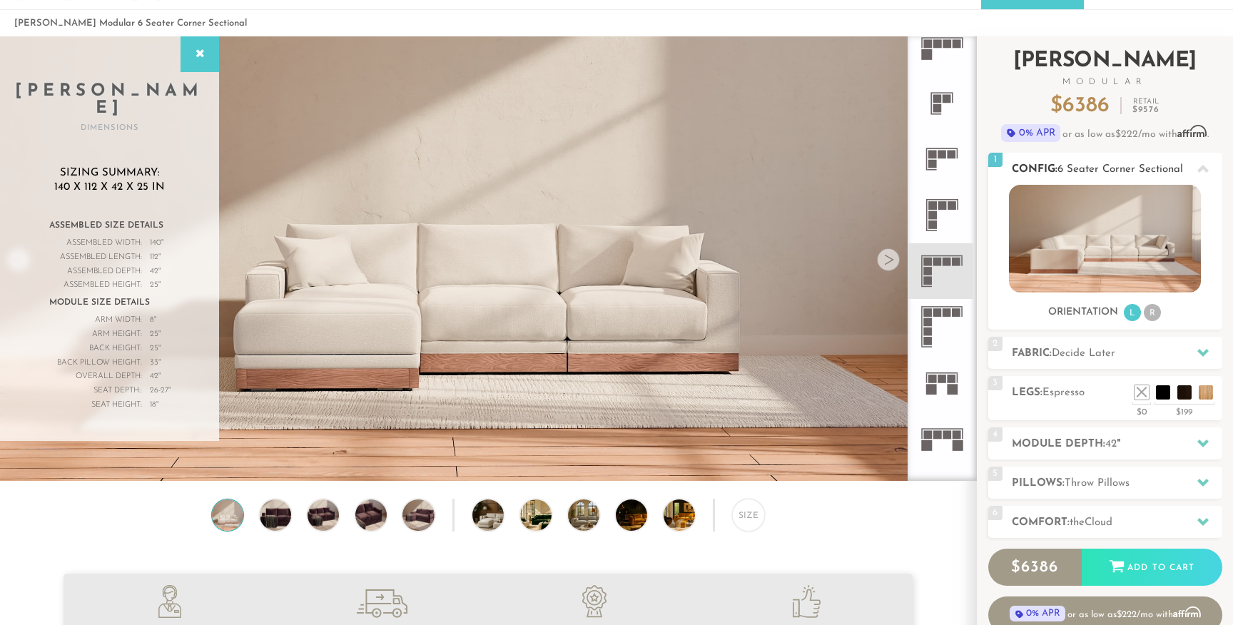
scroll to position [55, 0]
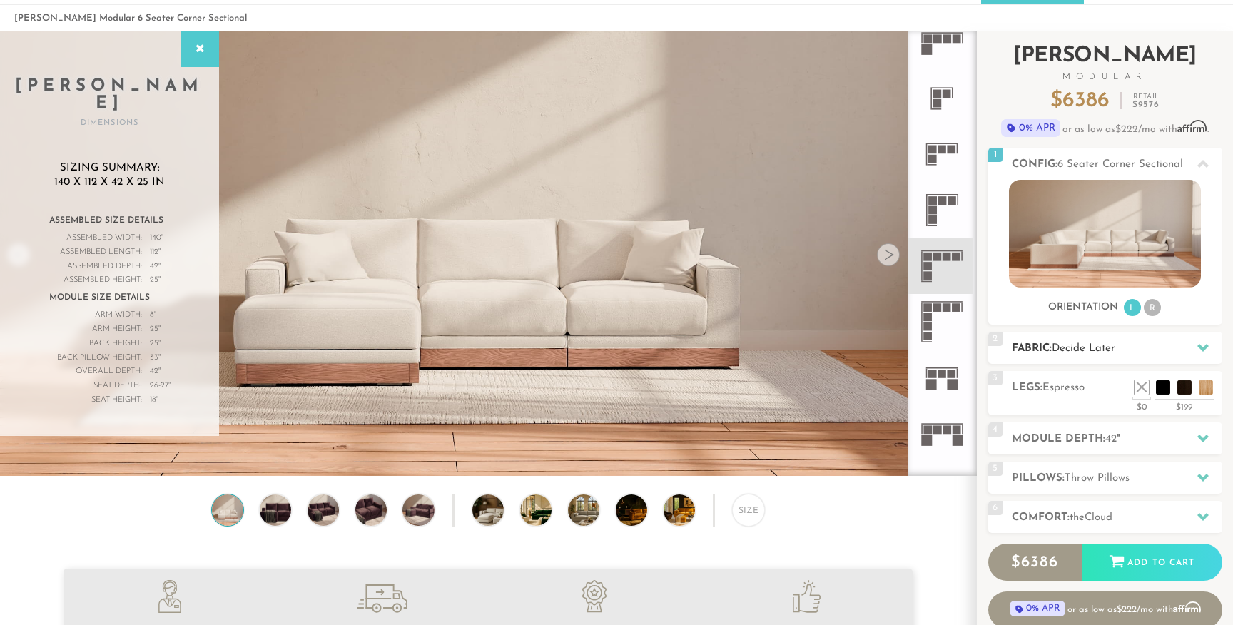
click at [1163, 339] on div "2 Fabric: Decide Later" at bounding box center [1105, 348] width 234 height 32
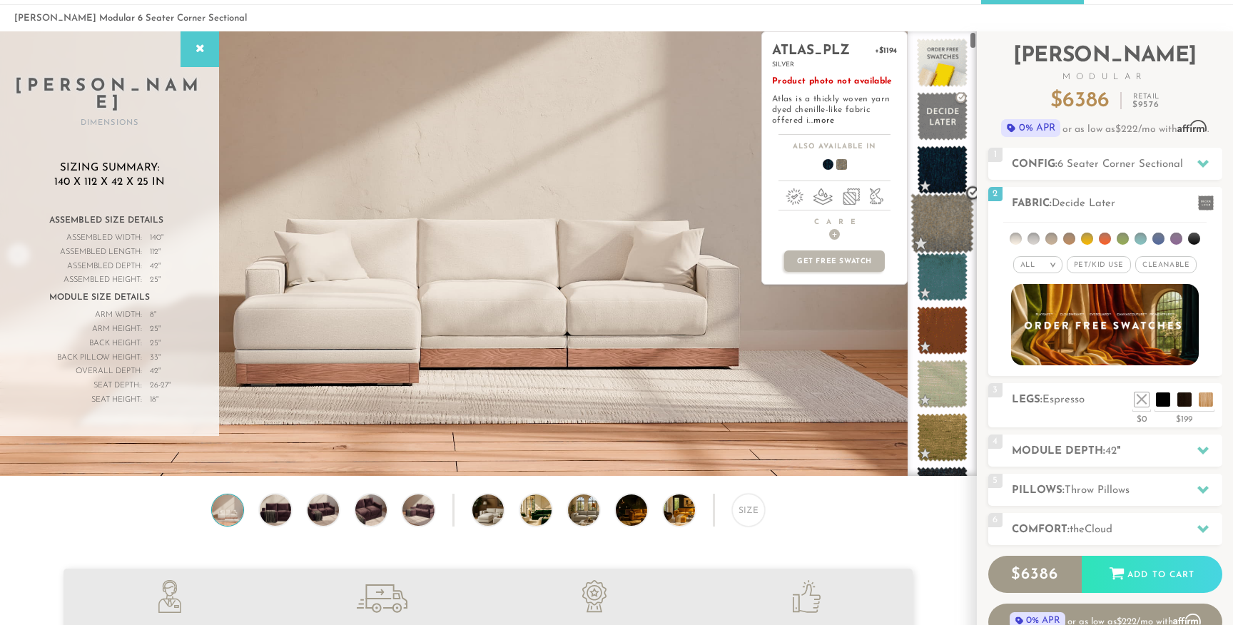
click at [937, 243] on span at bounding box center [941, 223] width 63 height 61
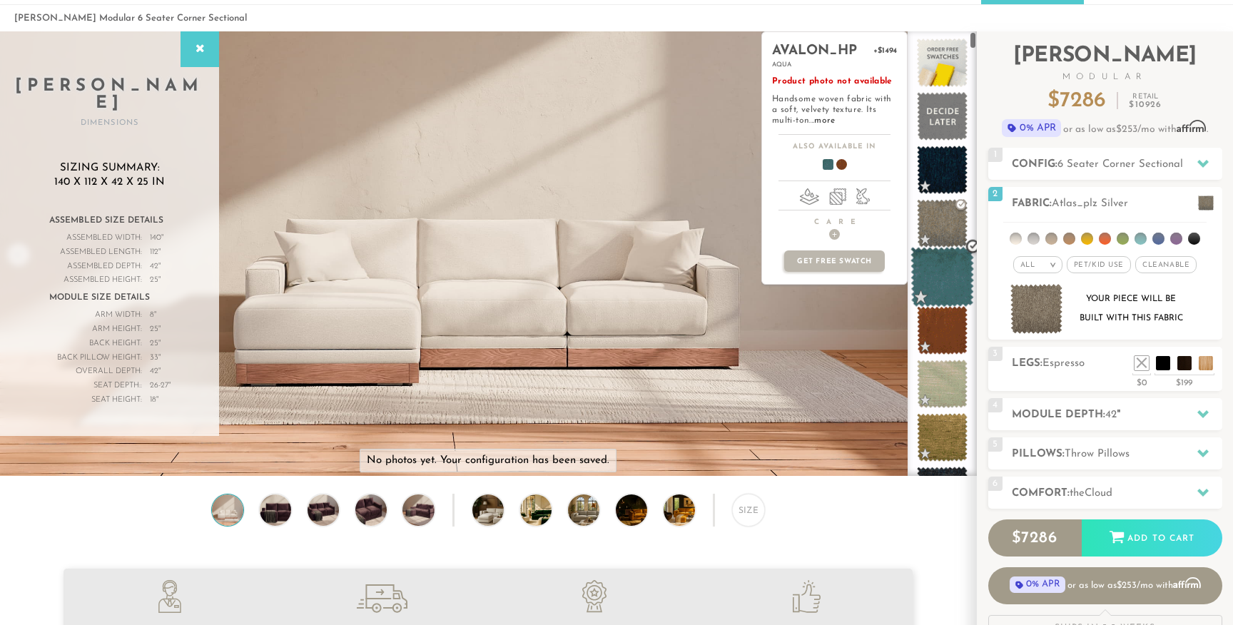
drag, startPoint x: 945, startPoint y: 284, endPoint x: 933, endPoint y: 273, distance: 16.2
click at [933, 273] on span at bounding box center [941, 277] width 63 height 61
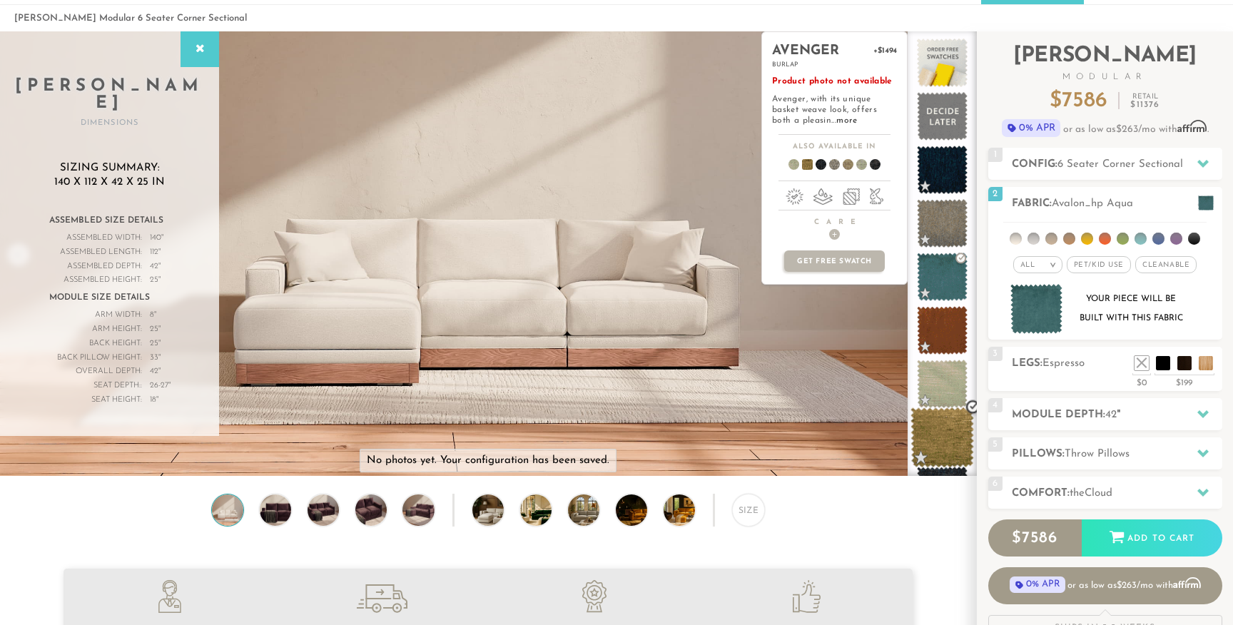
click at [945, 435] on span at bounding box center [941, 437] width 63 height 61
click at [807, 163] on span at bounding box center [801, 167] width 55 height 53
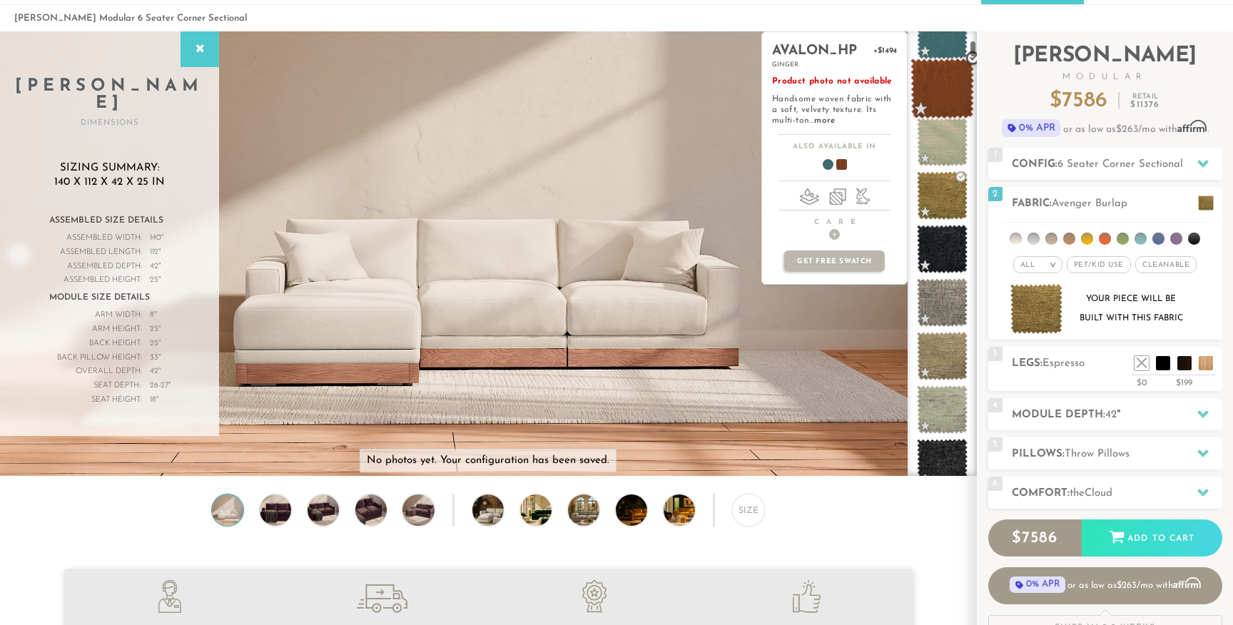
scroll to position [245, 0]
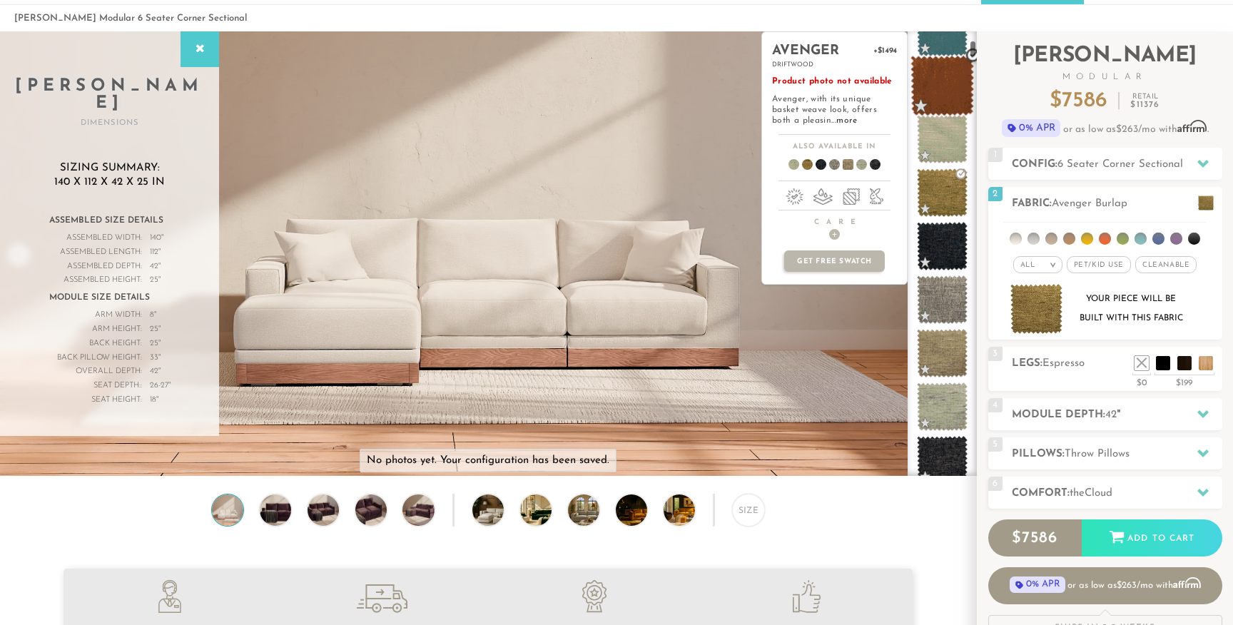
click at [952, 357] on span at bounding box center [942, 353] width 51 height 49
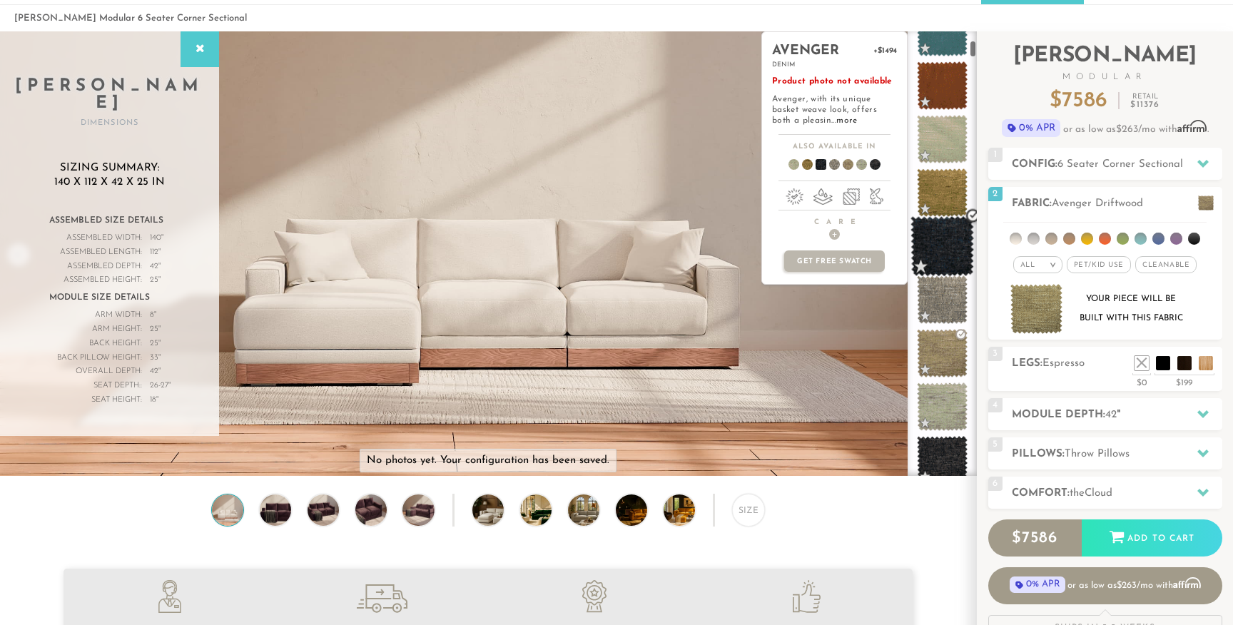
scroll to position [0, 0]
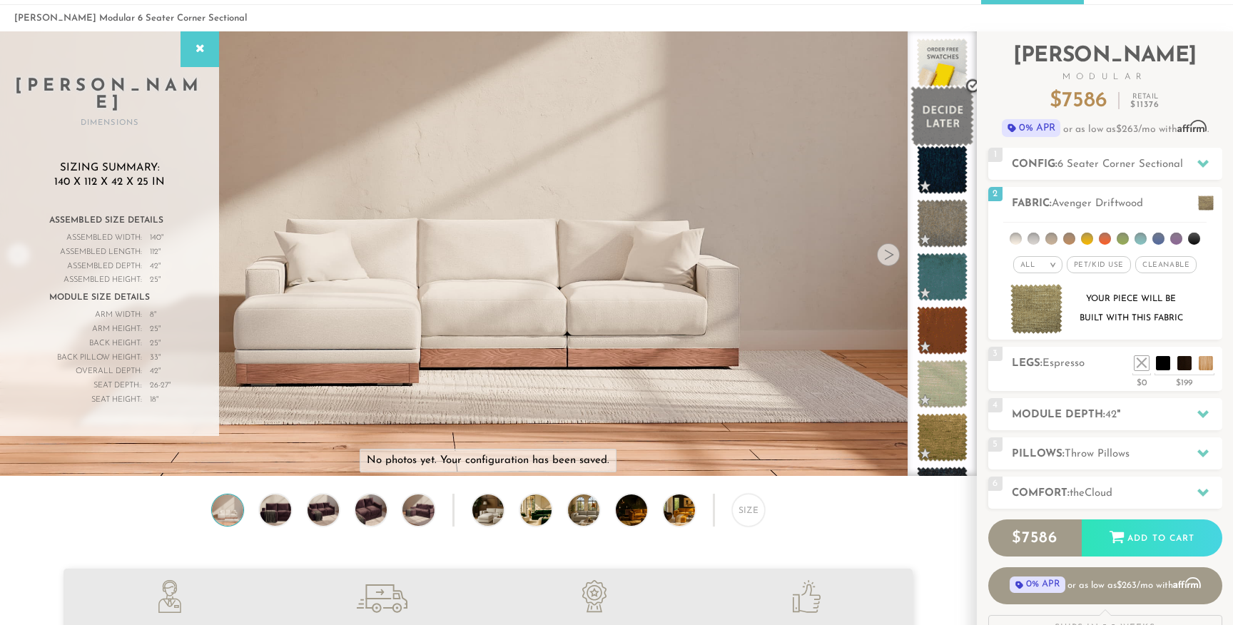
click at [942, 108] on span at bounding box center [941, 116] width 63 height 61
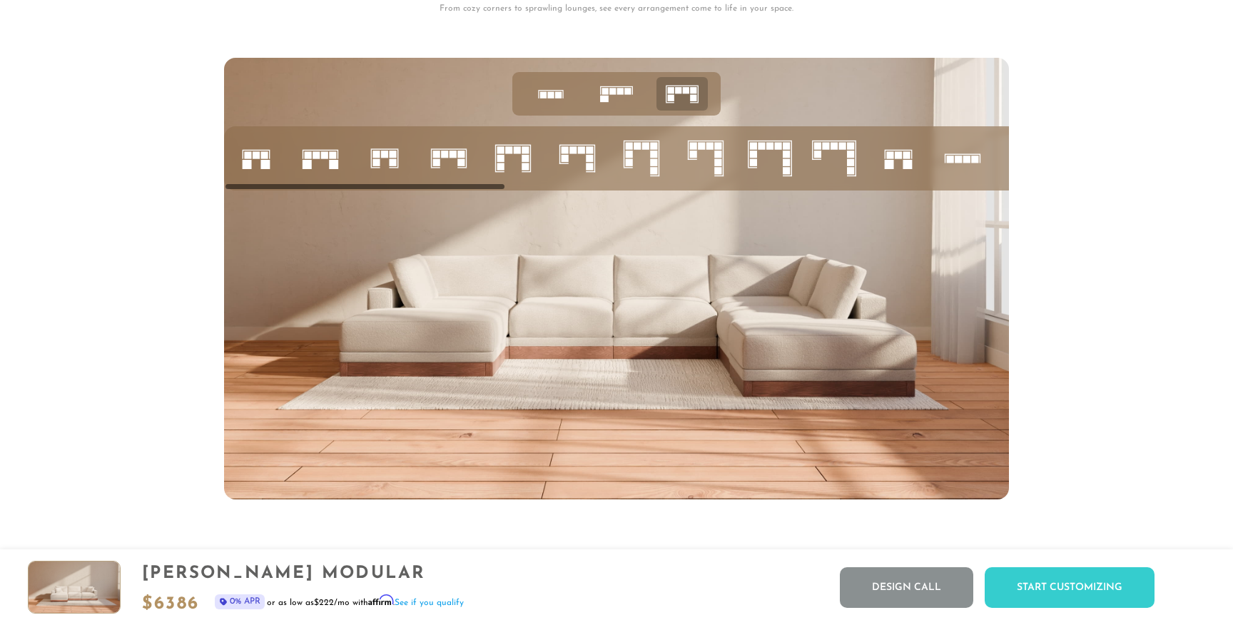
scroll to position [5922, 0]
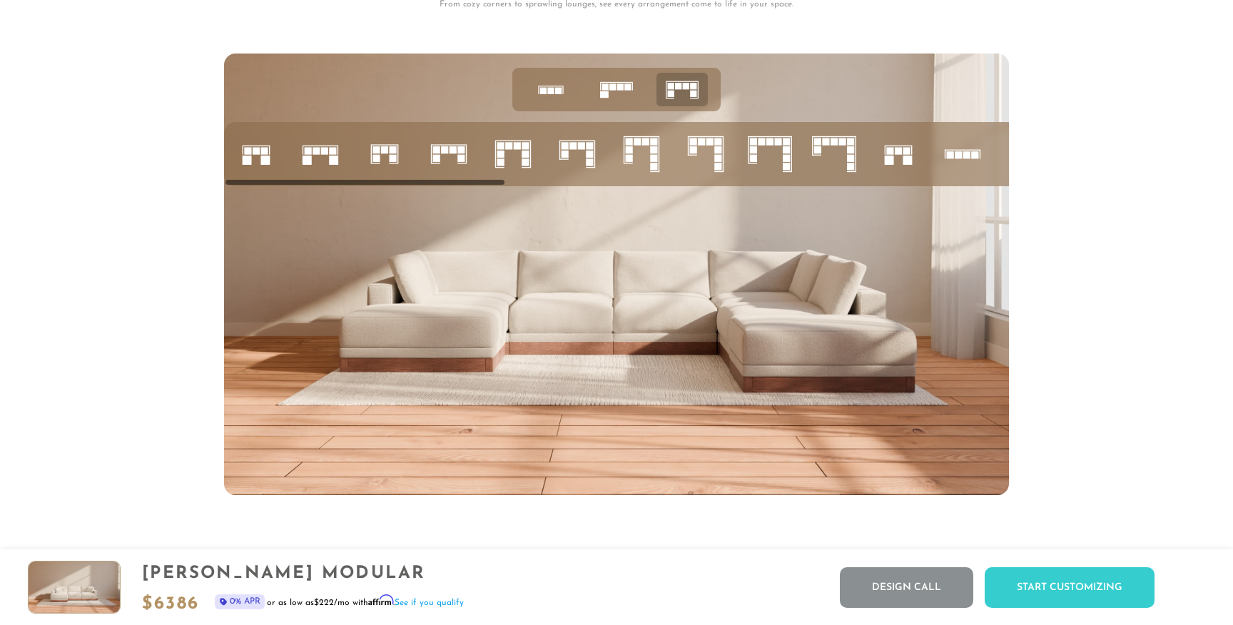
click at [628, 85] on rect at bounding box center [627, 86] width 6 height 6
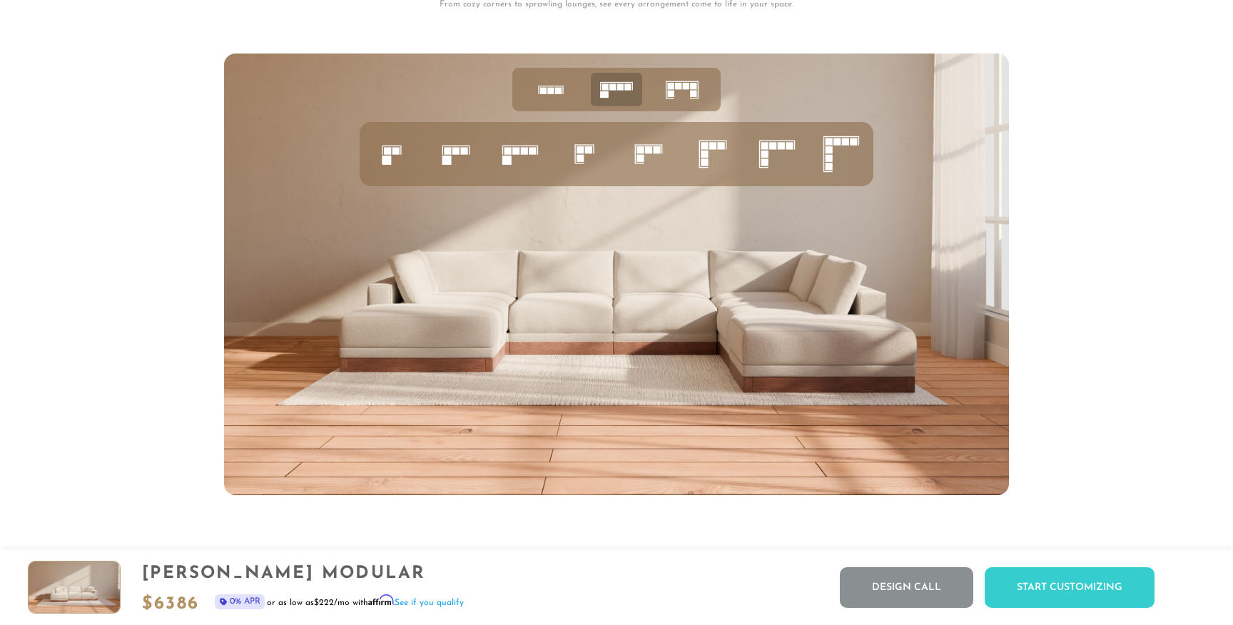
click at [676, 82] on icon at bounding box center [682, 90] width 44 height 44
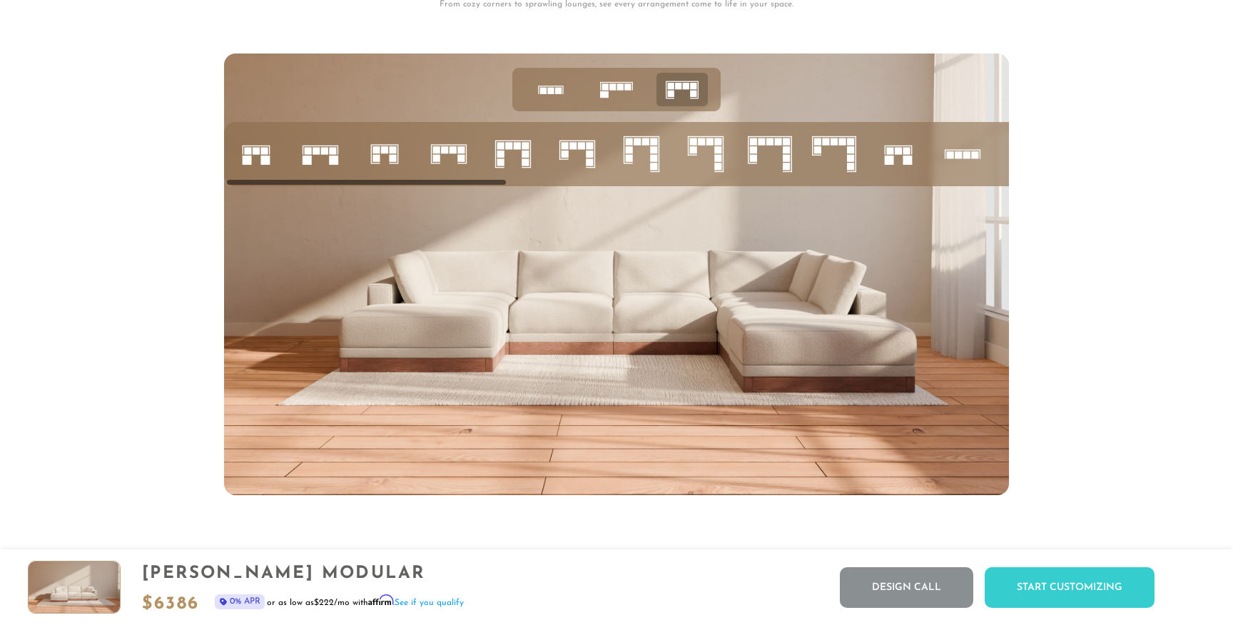
scroll to position [0, 22]
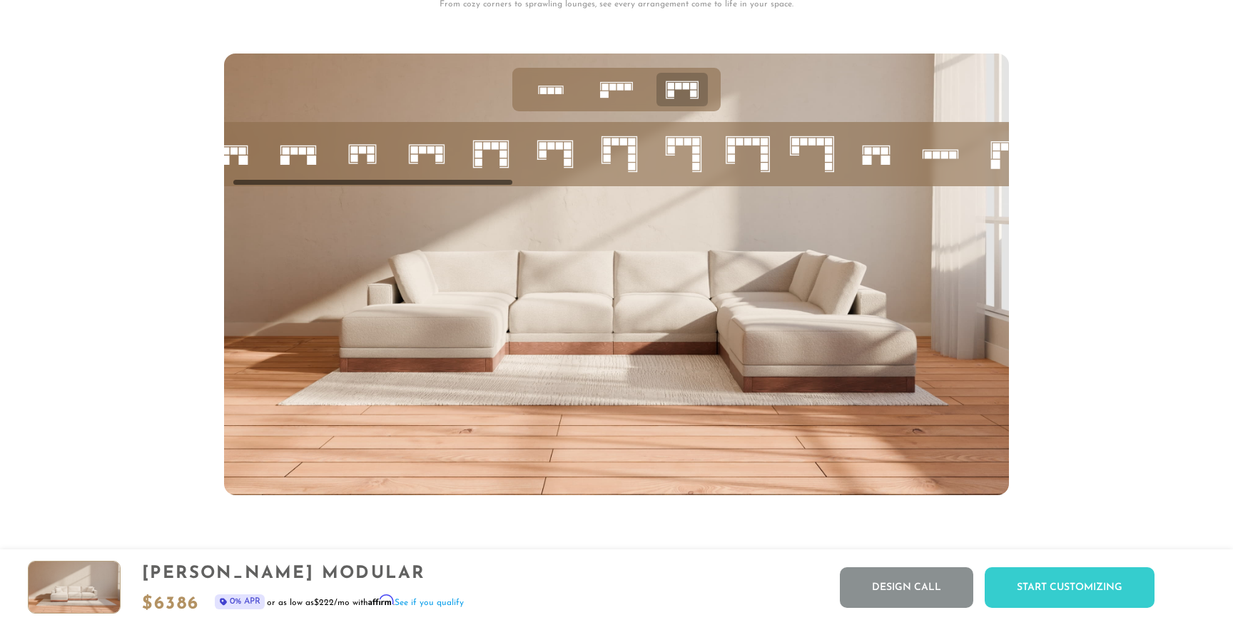
click at [811, 152] on icon at bounding box center [812, 154] width 49 height 49
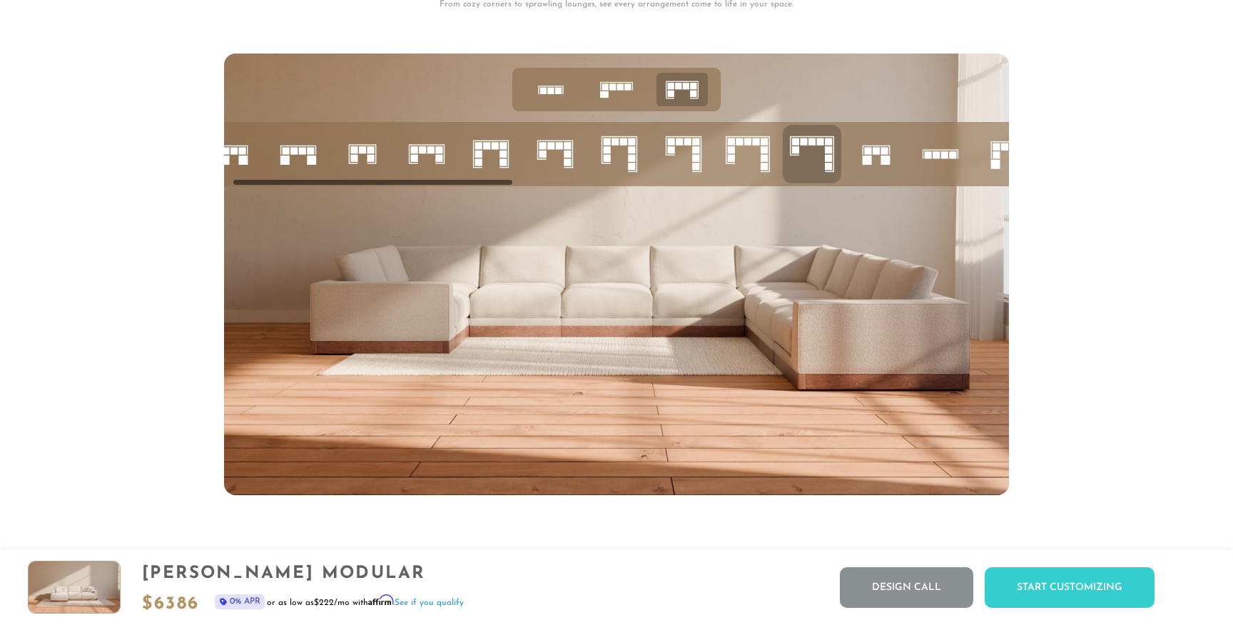
click at [721, 157] on li at bounding box center [747, 154] width 58 height 58
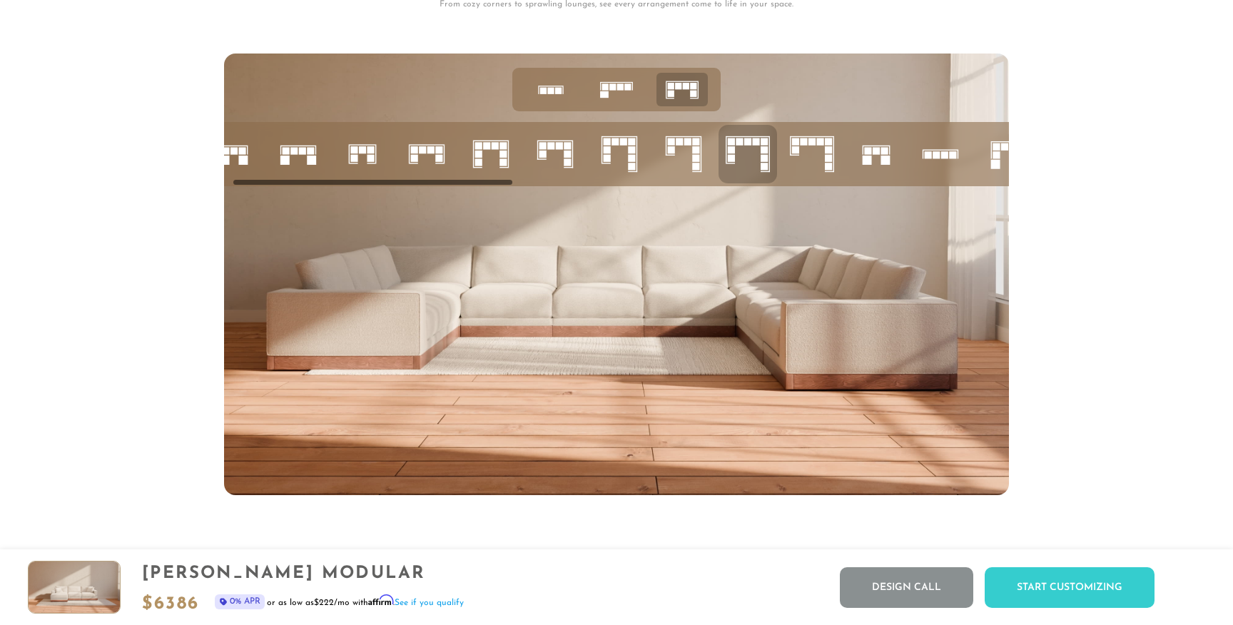
click at [548, 146] on rect at bounding box center [550, 146] width 7 height 7
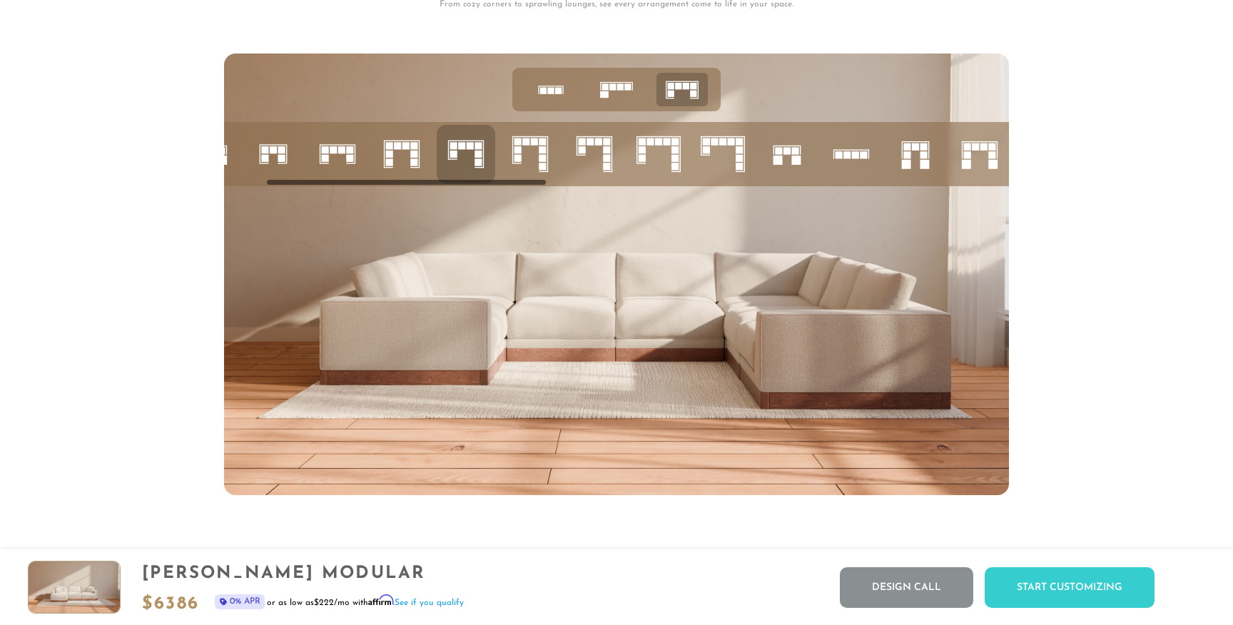
scroll to position [0, 123]
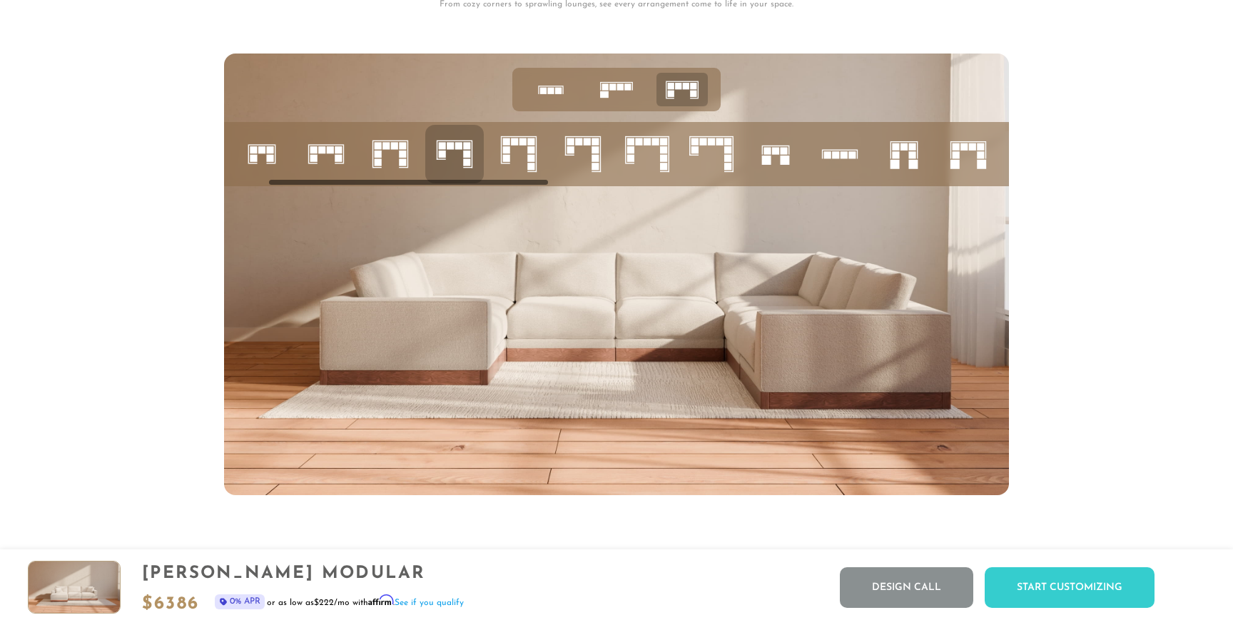
click at [774, 142] on icon at bounding box center [775, 154] width 49 height 49
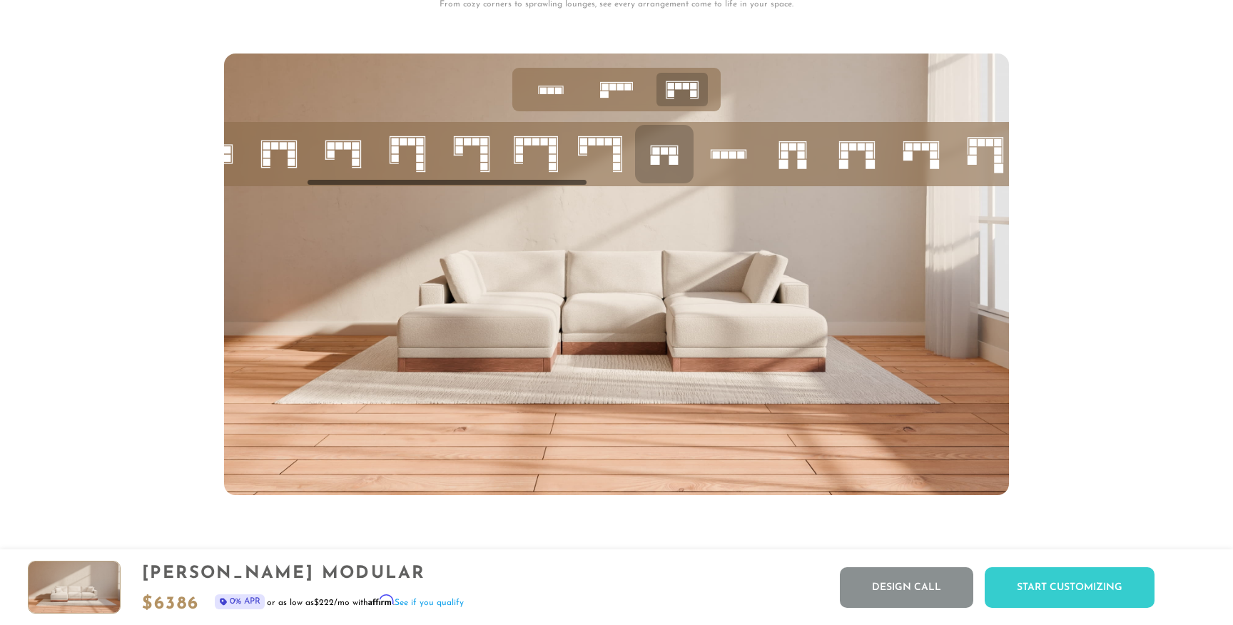
scroll to position [0, 250]
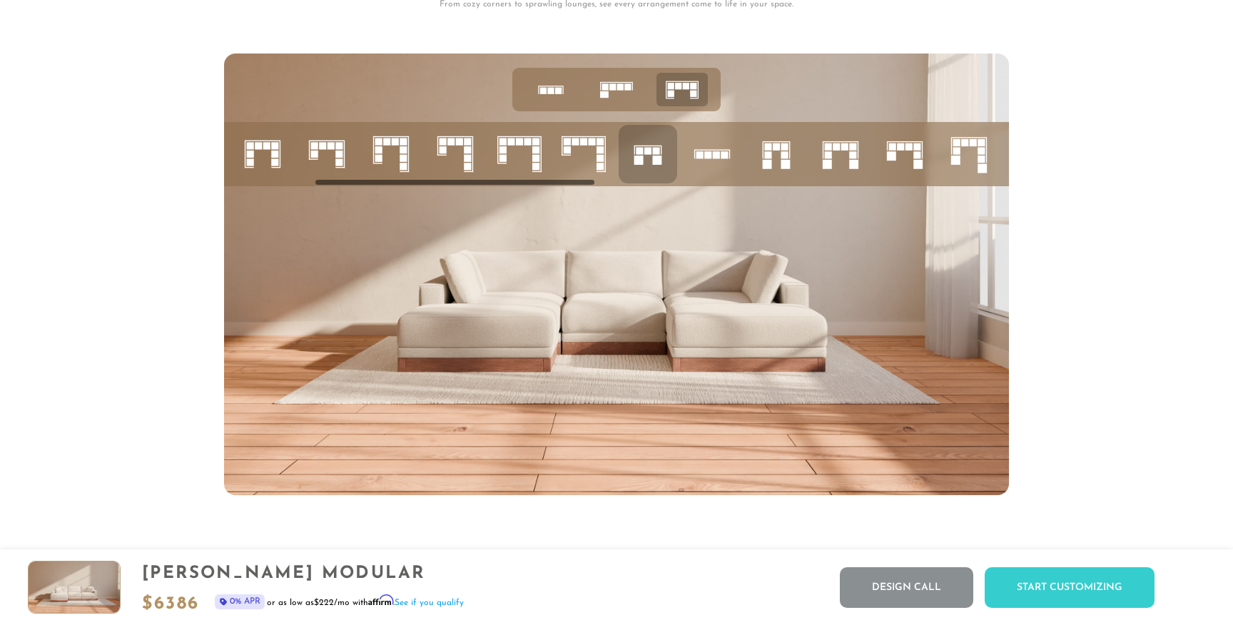
click at [915, 153] on rect at bounding box center [916, 155] width 7 height 7
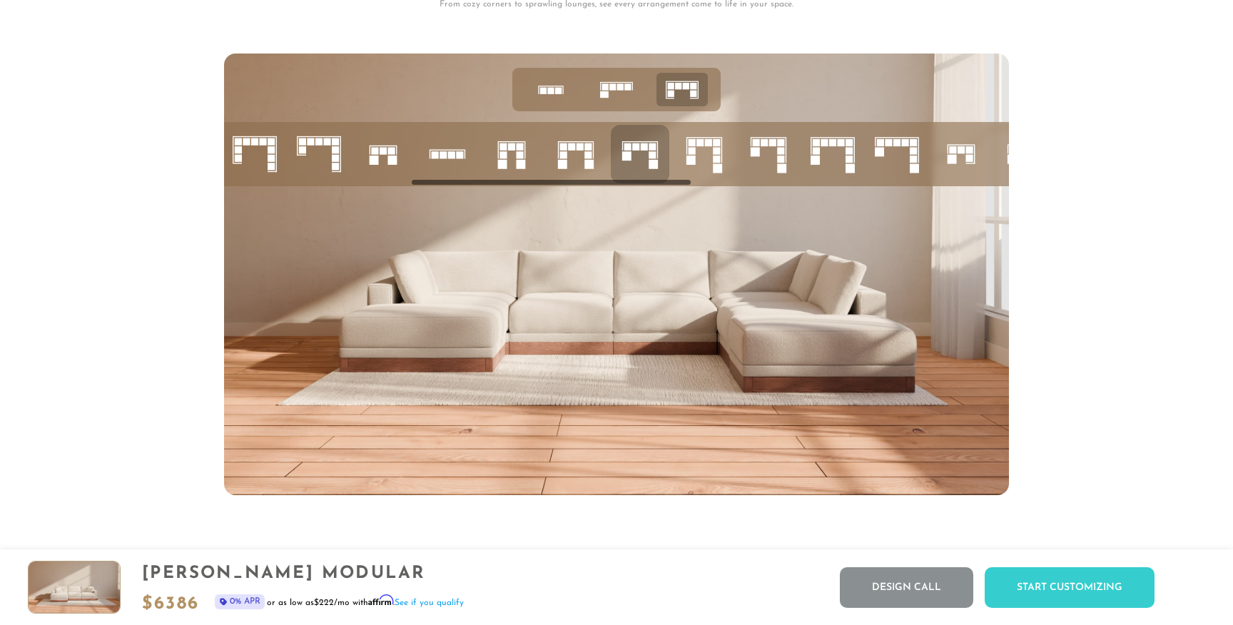
scroll to position [0, 549]
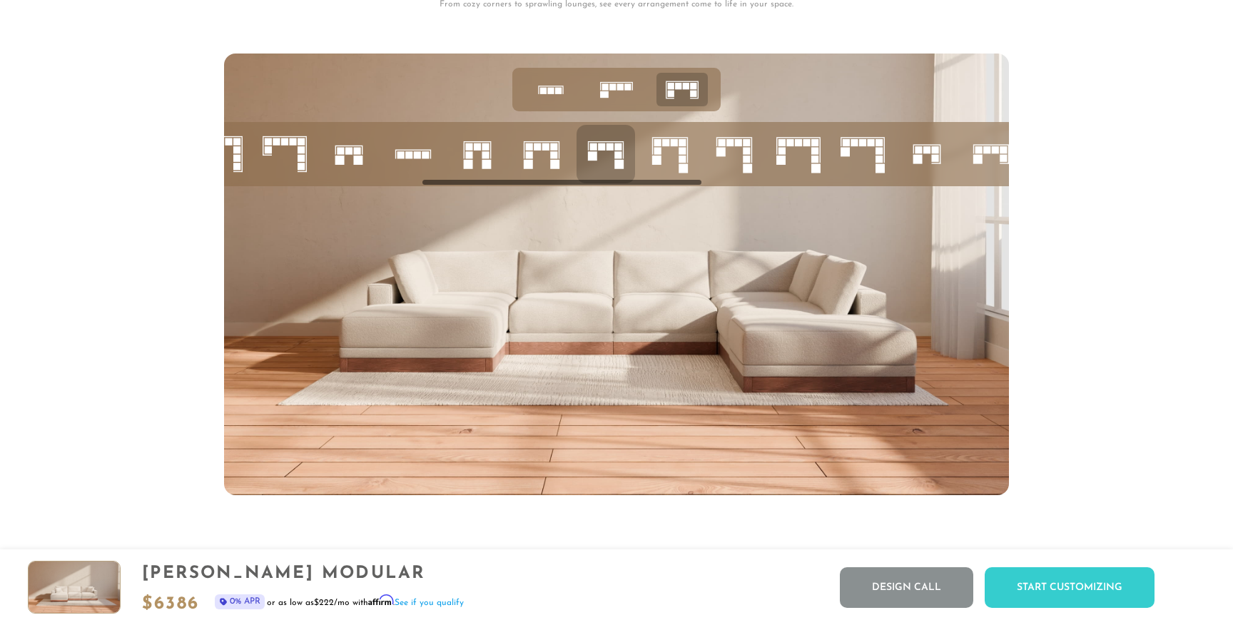
click at [872, 161] on icon at bounding box center [862, 154] width 49 height 49
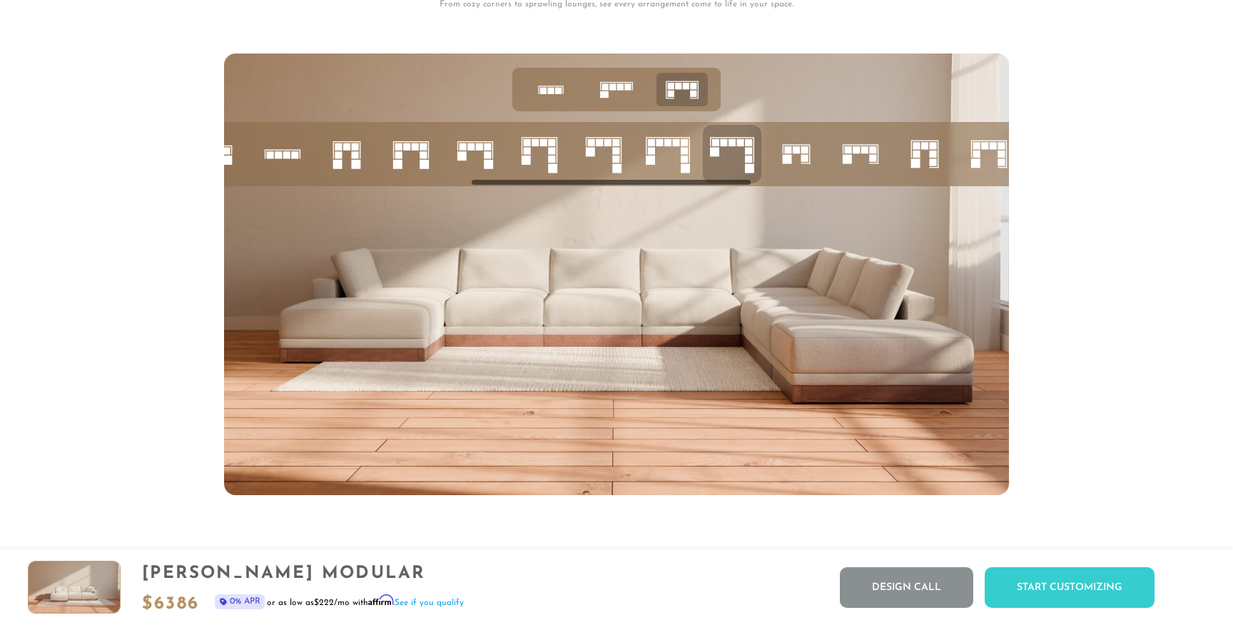
scroll to position [0, 685]
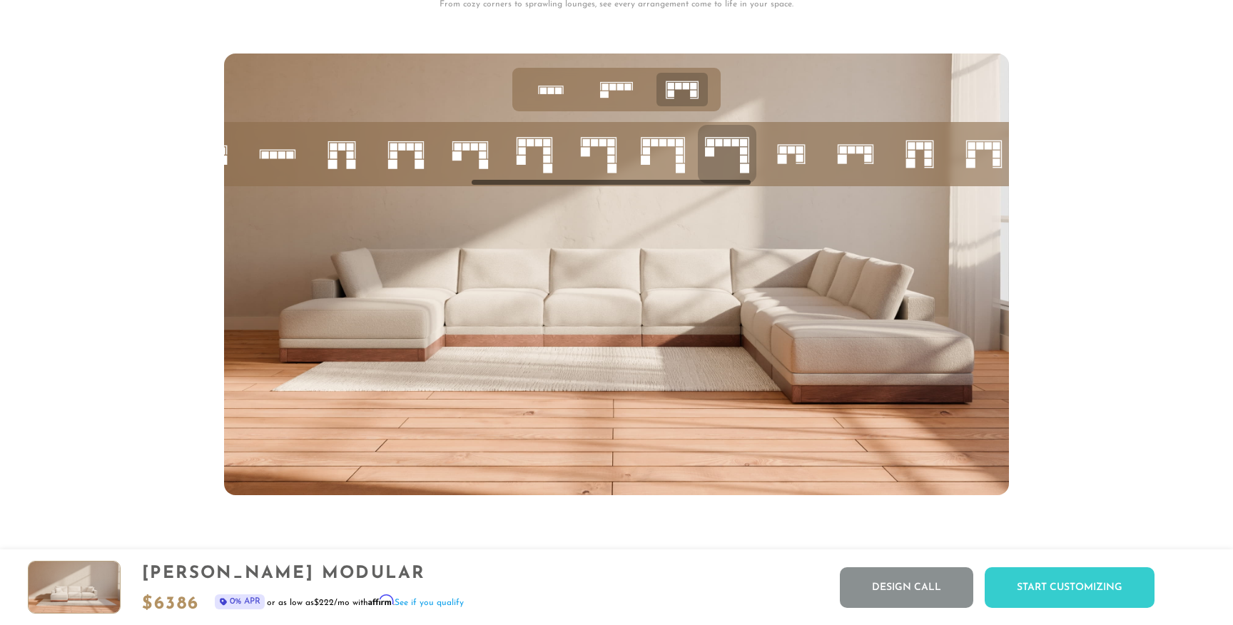
click at [837, 151] on icon at bounding box center [855, 154] width 49 height 49
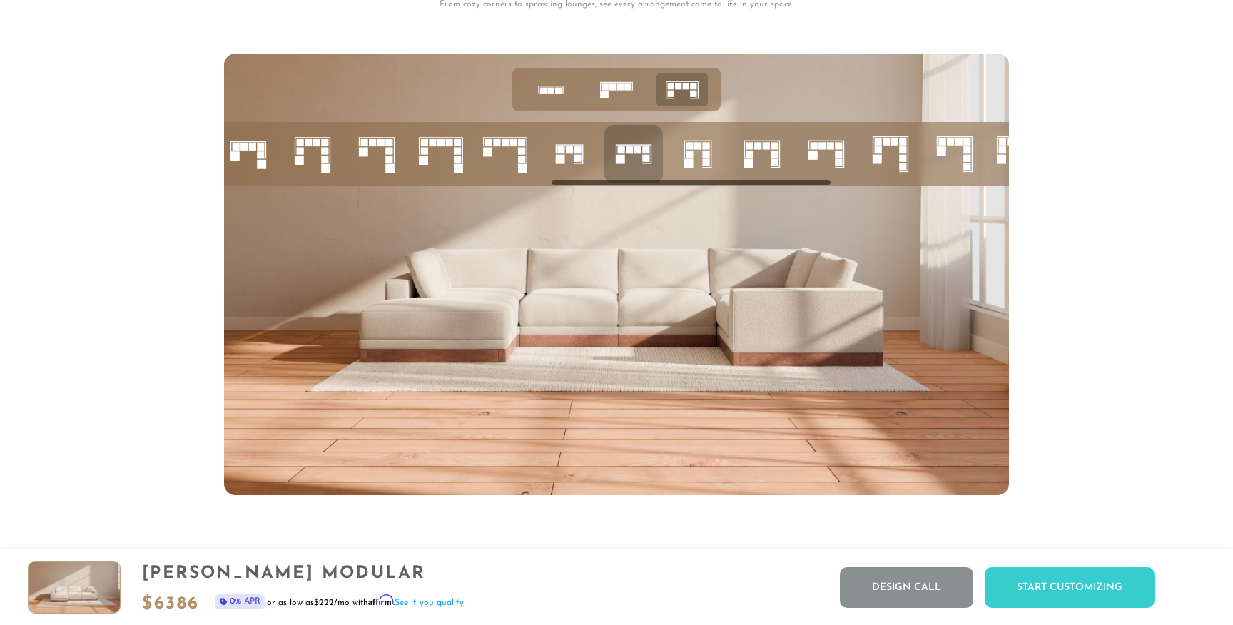
scroll to position [0, 909]
click at [899, 151] on rect at bounding box center [900, 150] width 7 height 7
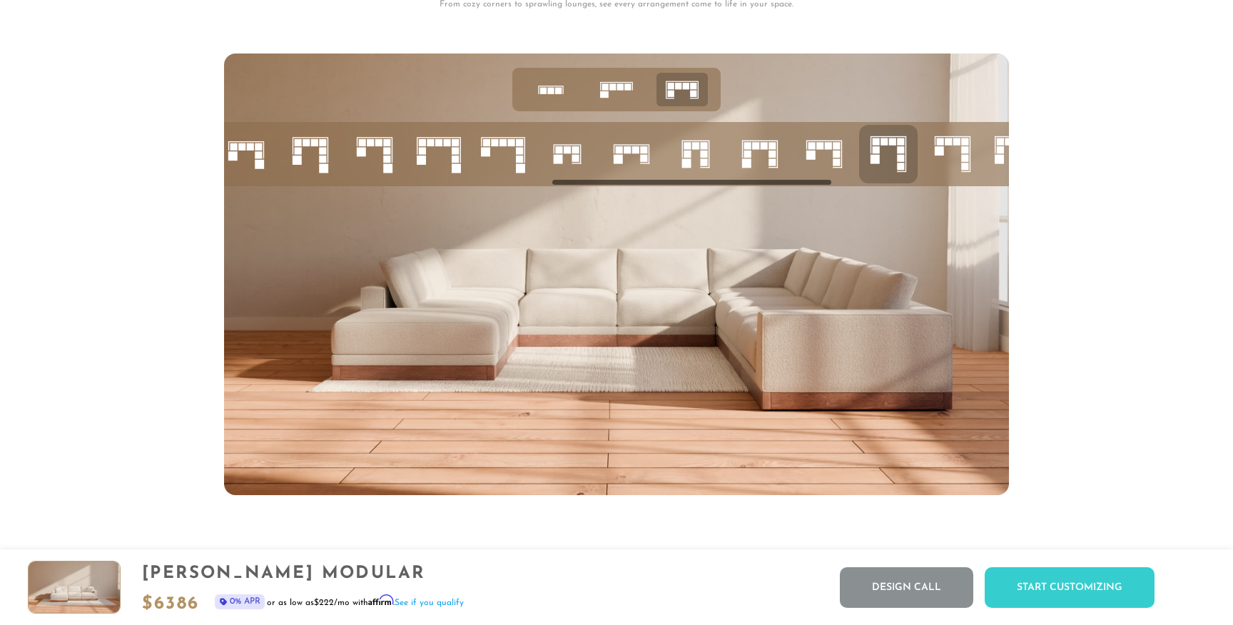
click at [952, 148] on icon at bounding box center [952, 154] width 49 height 49
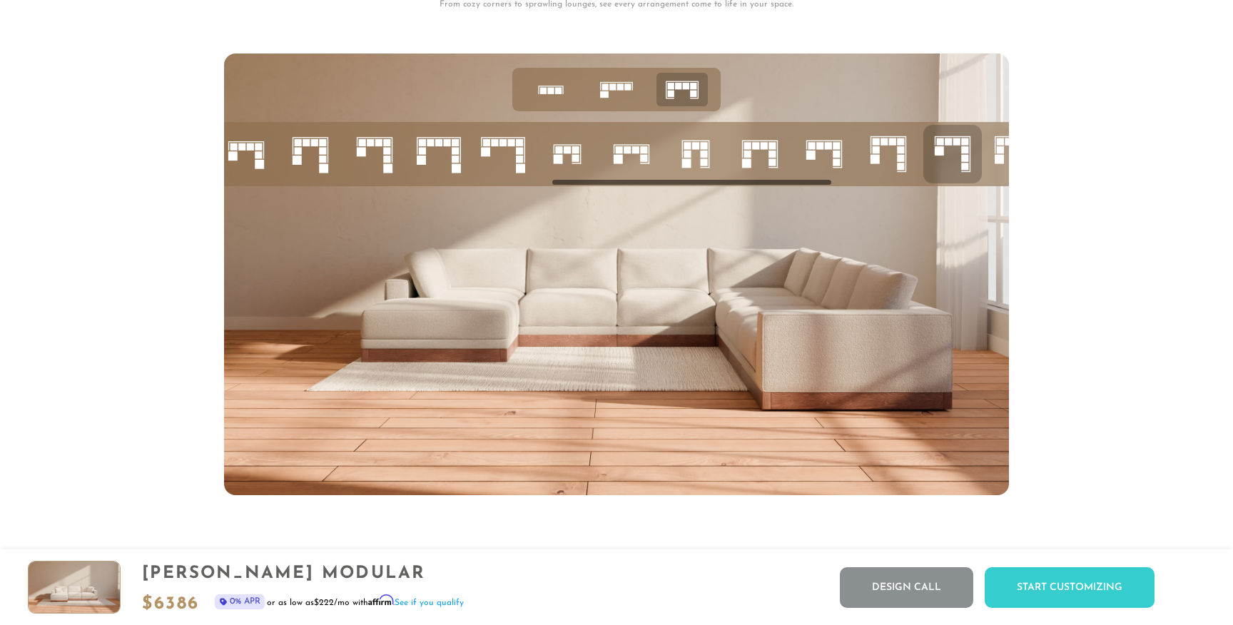
click at [897, 153] on icon at bounding box center [888, 154] width 49 height 49
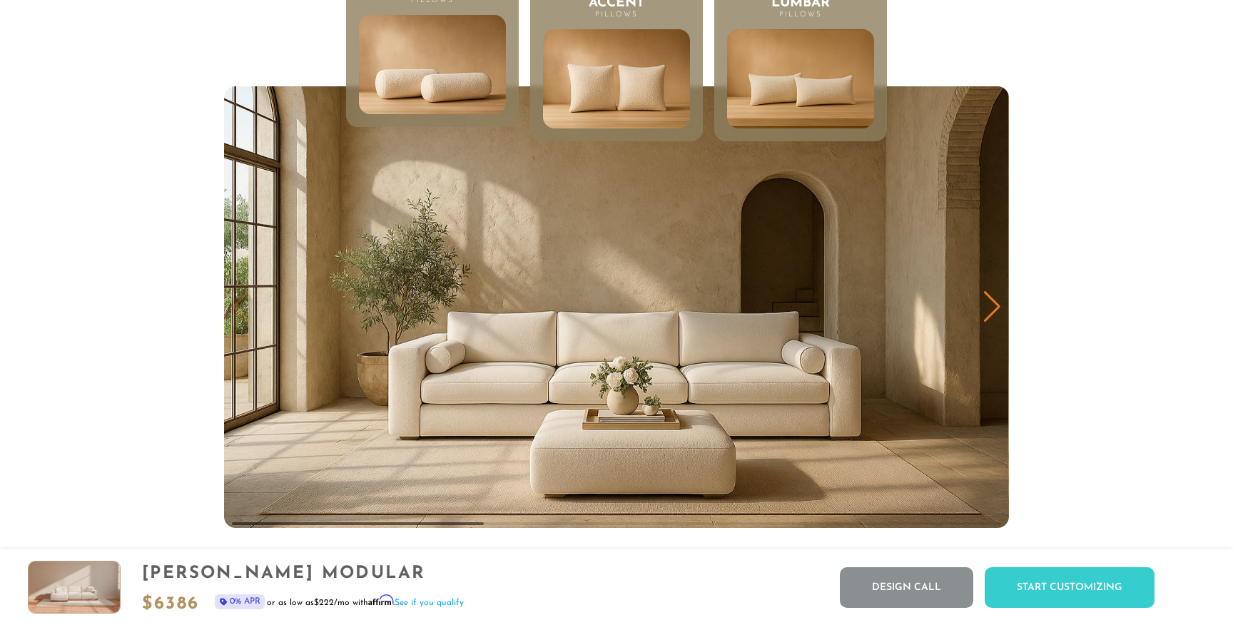
scroll to position [7330, 0]
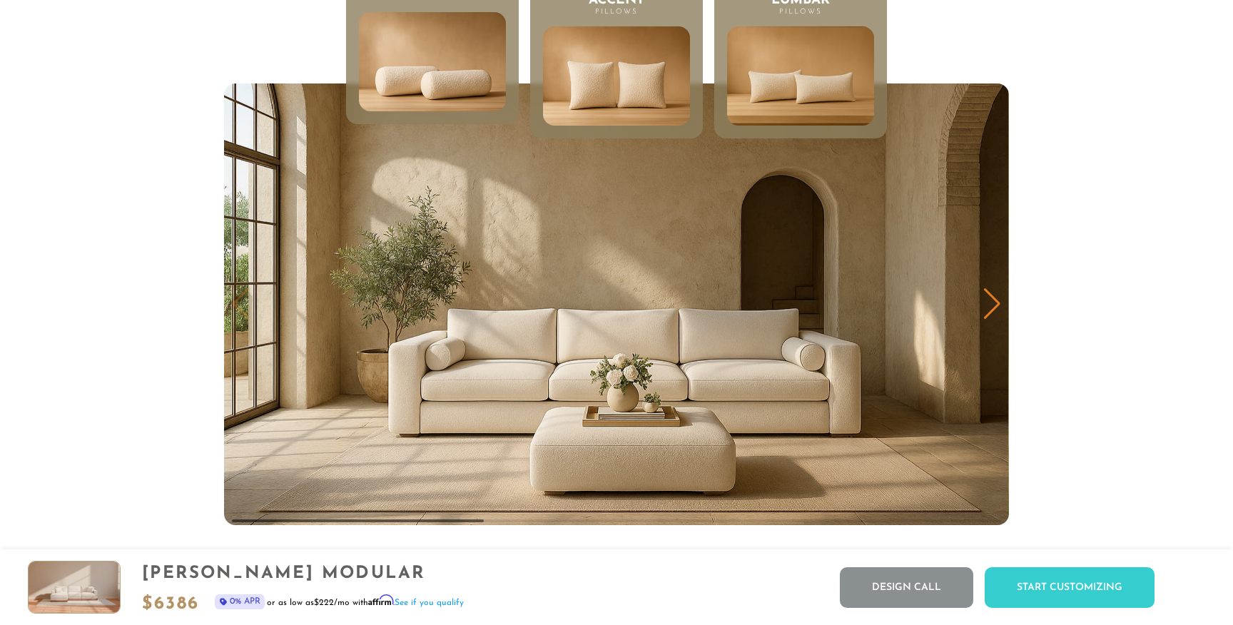
click at [993, 302] on div "Next slide" at bounding box center [991, 303] width 19 height 31
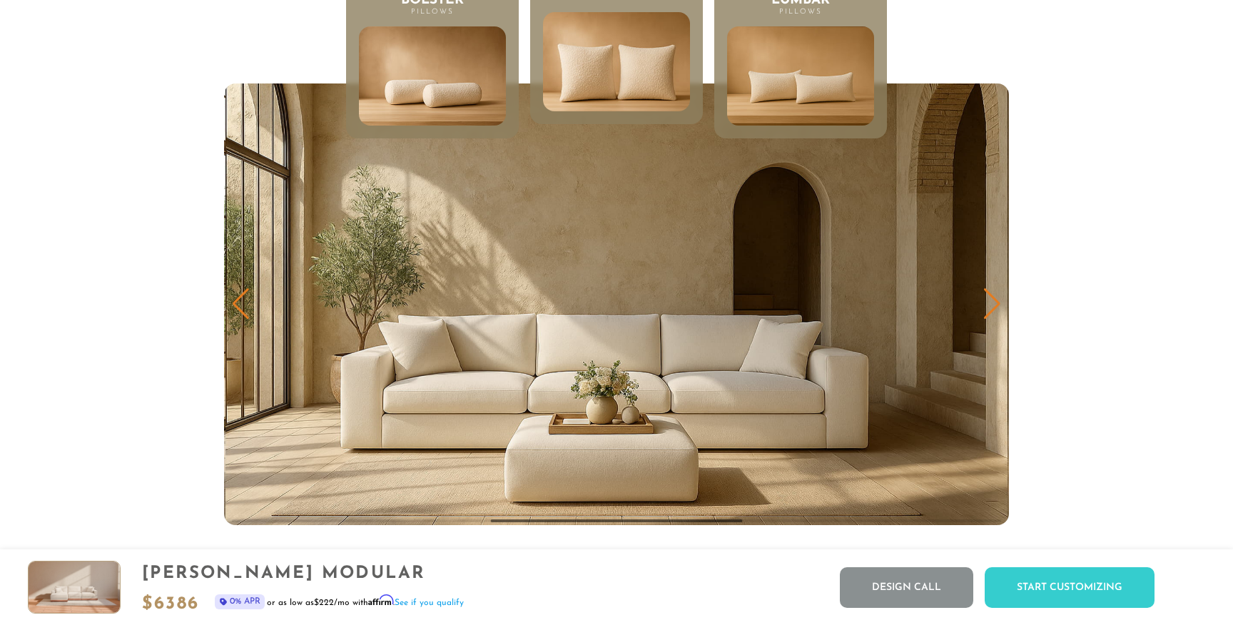
click at [993, 302] on div "Next slide" at bounding box center [991, 303] width 19 height 31
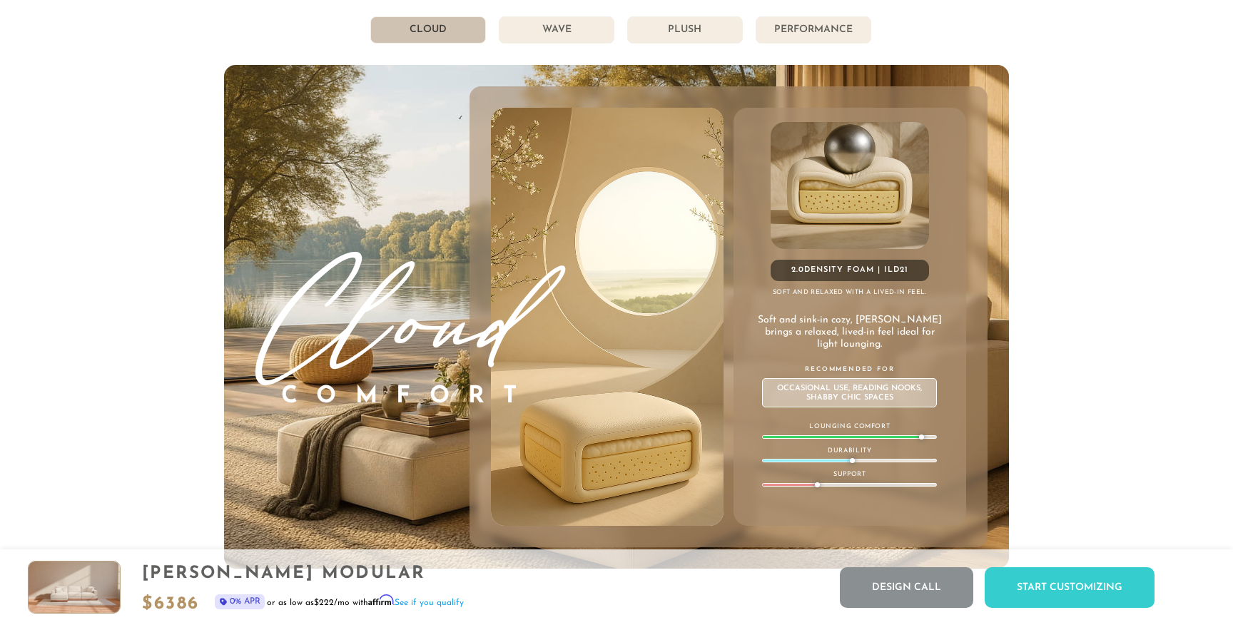
scroll to position [8010, 0]
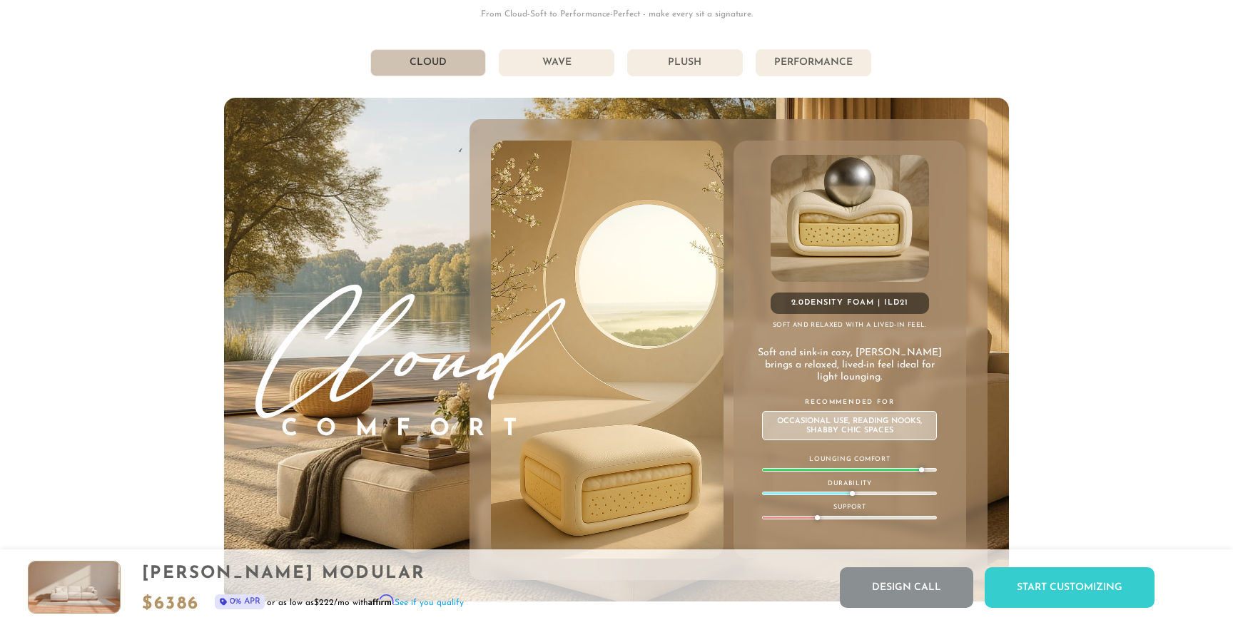
click at [556, 63] on li "Wave" at bounding box center [557, 62] width 116 height 27
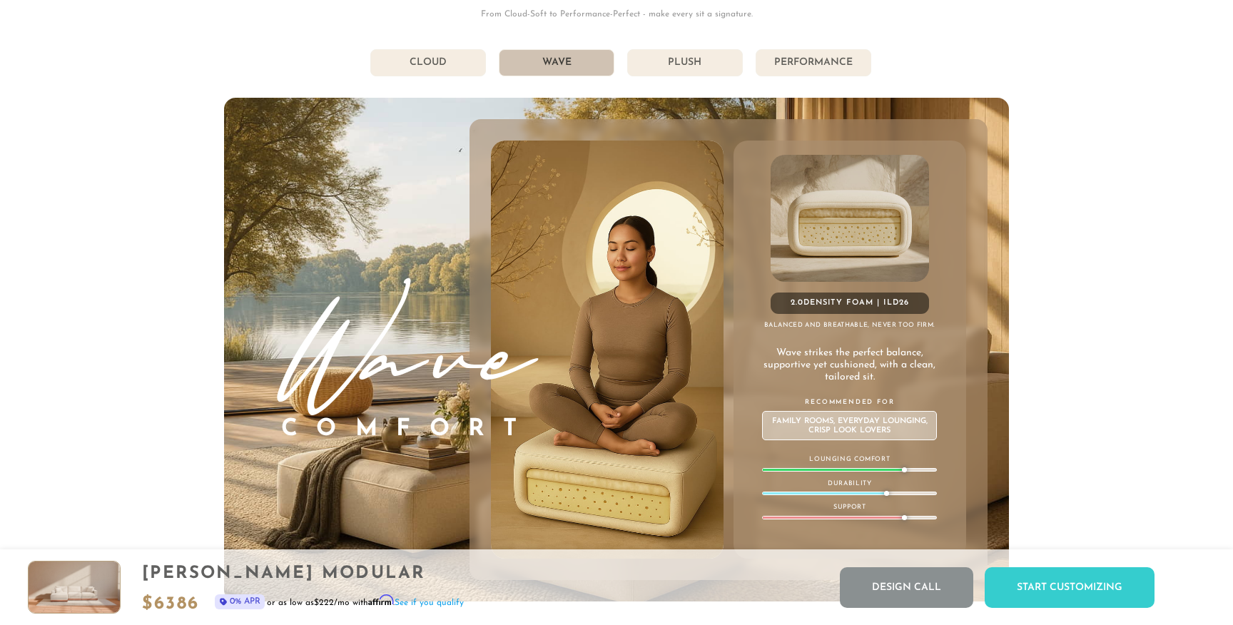
click at [667, 69] on li "Plush" at bounding box center [685, 62] width 116 height 27
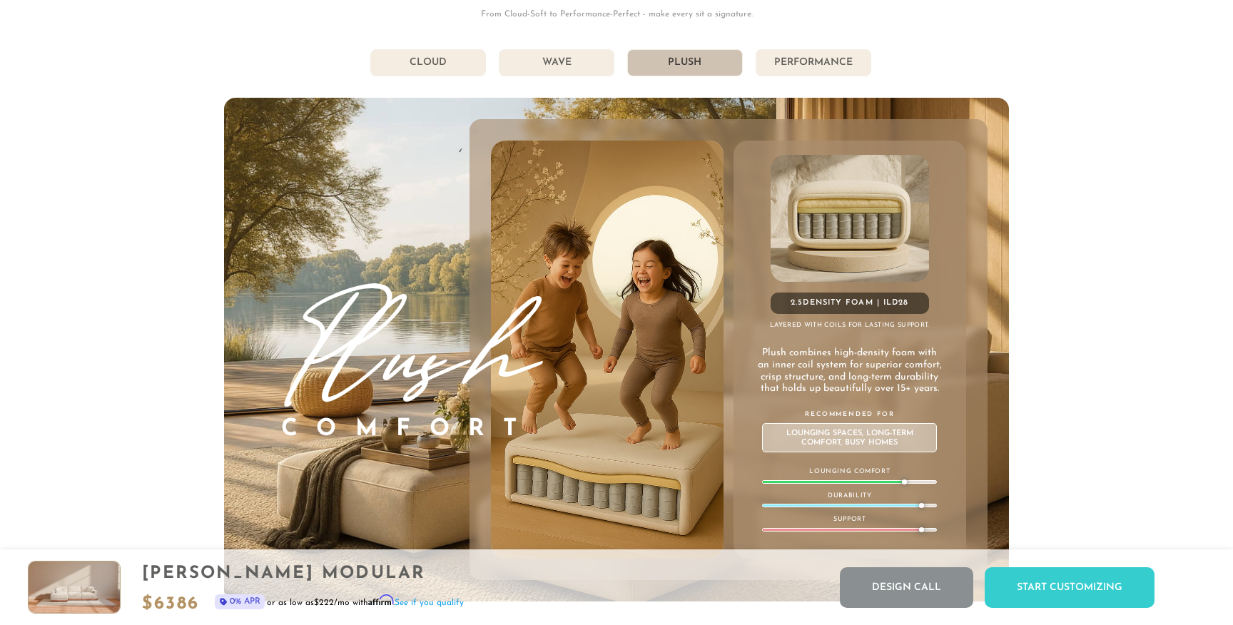
click at [847, 54] on li "Performance" at bounding box center [813, 62] width 116 height 27
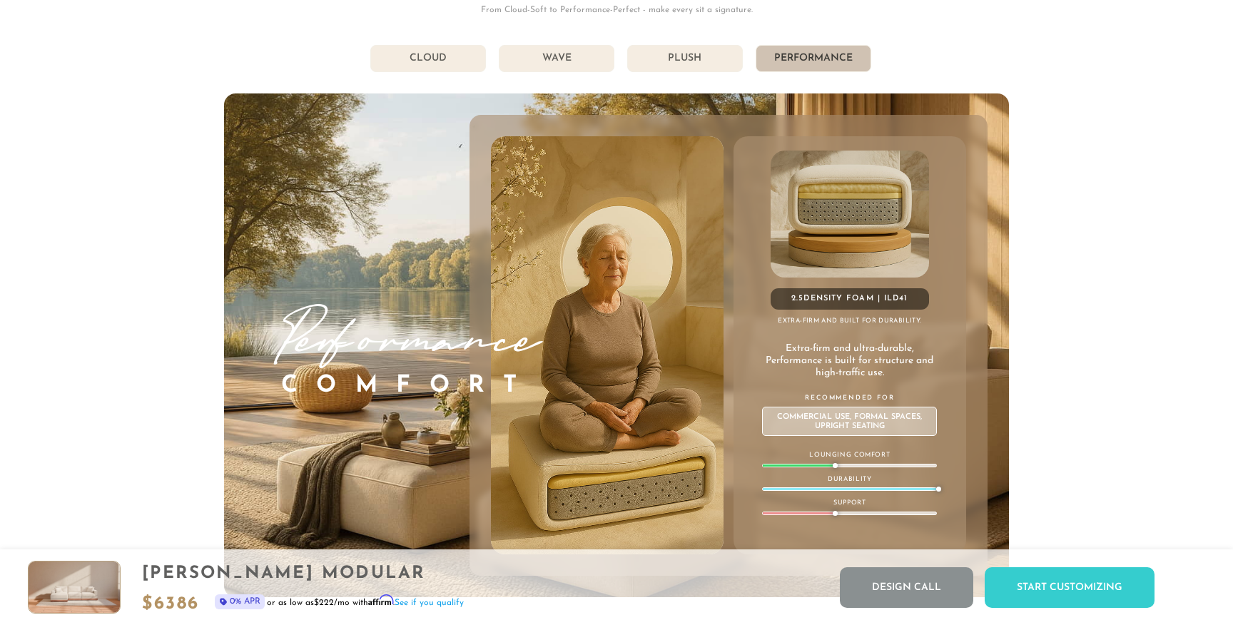
scroll to position [8013, 0]
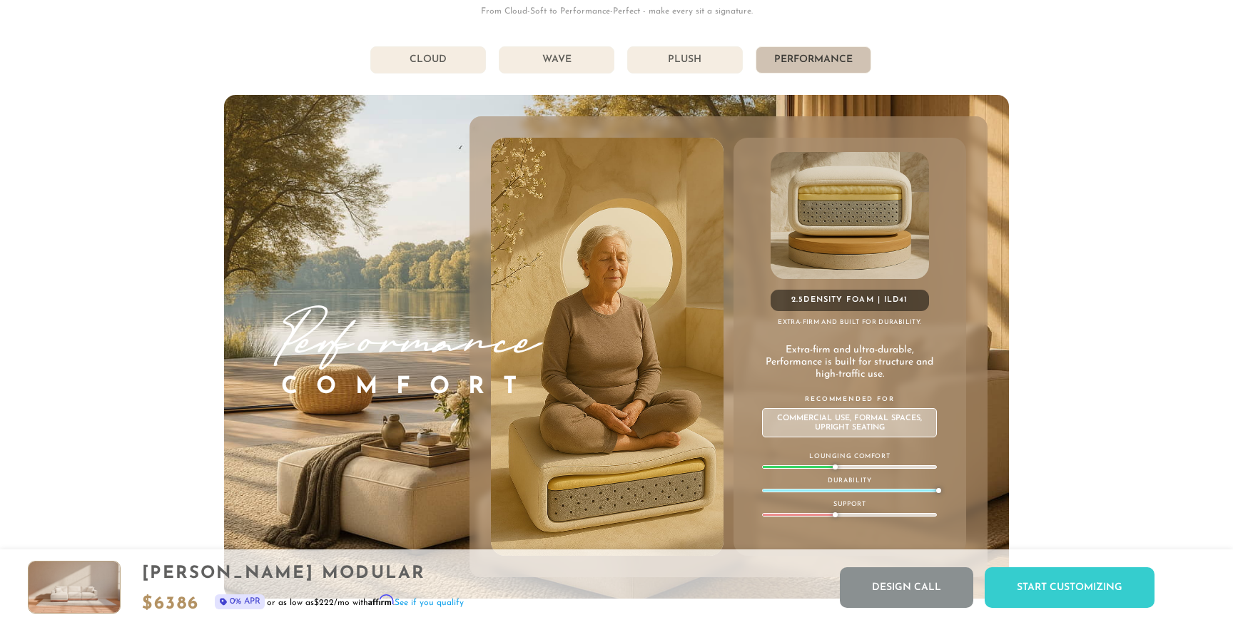
click at [452, 50] on li "Cloud" at bounding box center [428, 59] width 116 height 27
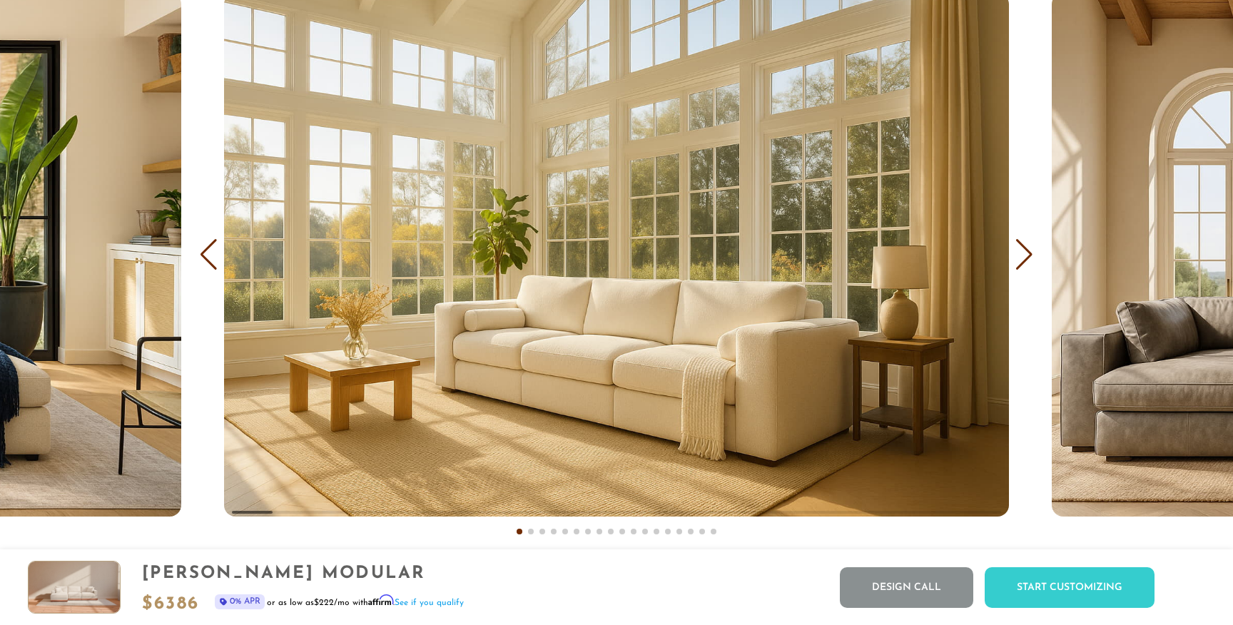
scroll to position [8828, 0]
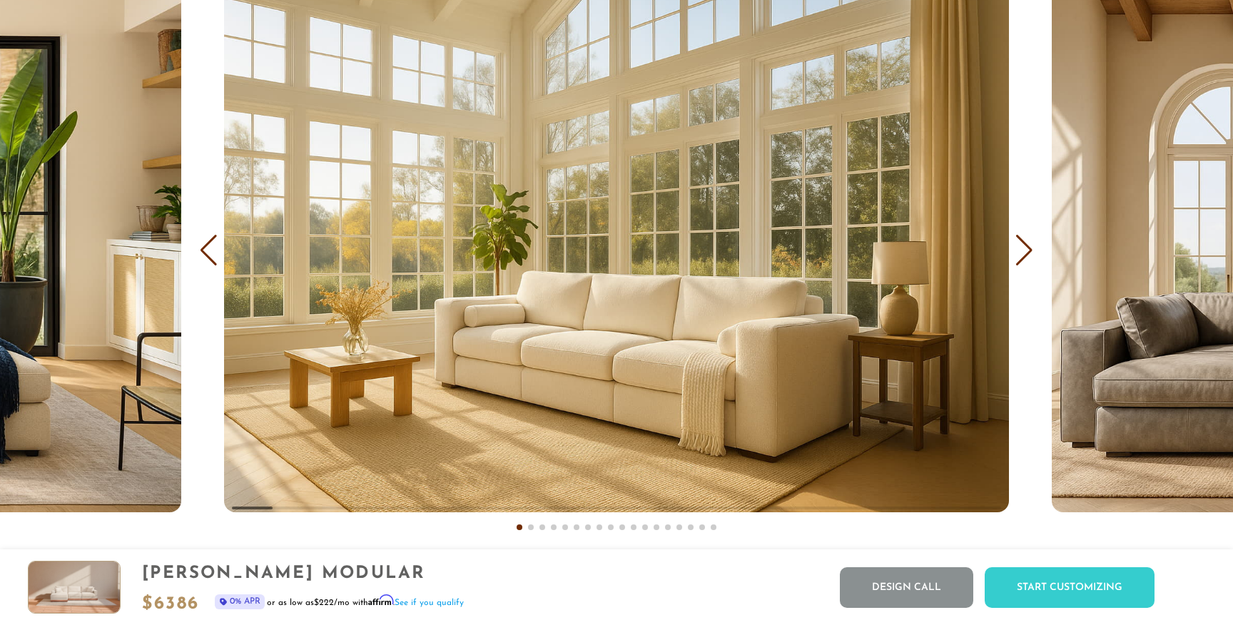
click at [1033, 241] on div "Next slide" at bounding box center [1023, 250] width 19 height 31
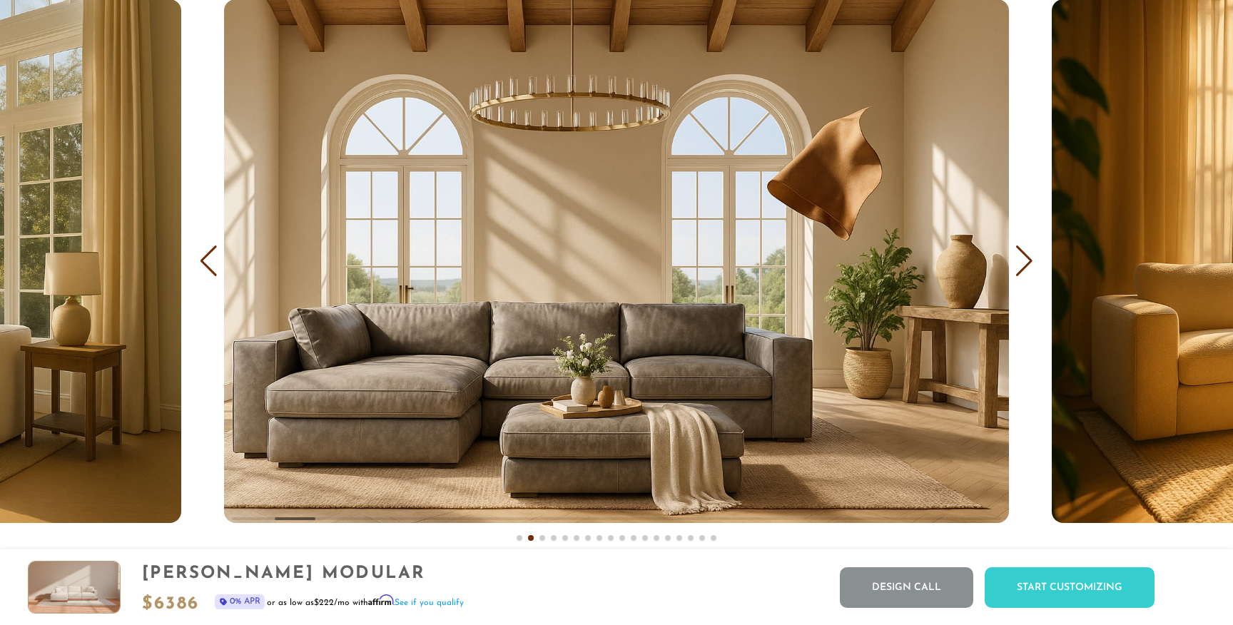
scroll to position [8841, 0]
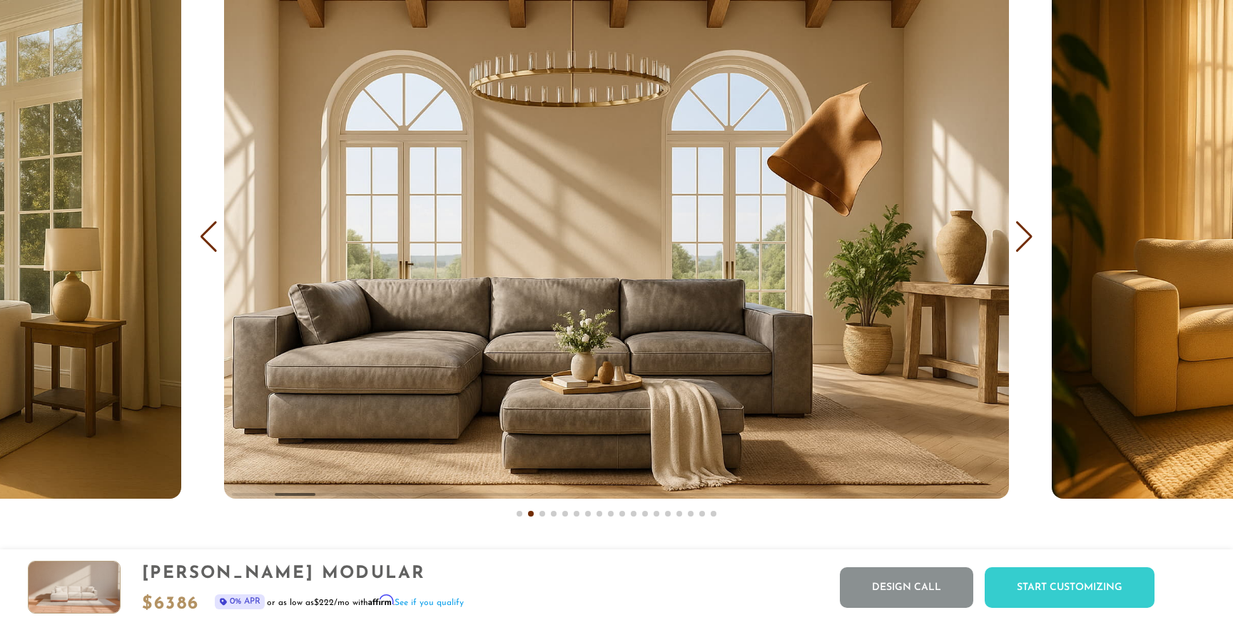
click at [1029, 233] on div "Next slide" at bounding box center [1023, 236] width 19 height 31
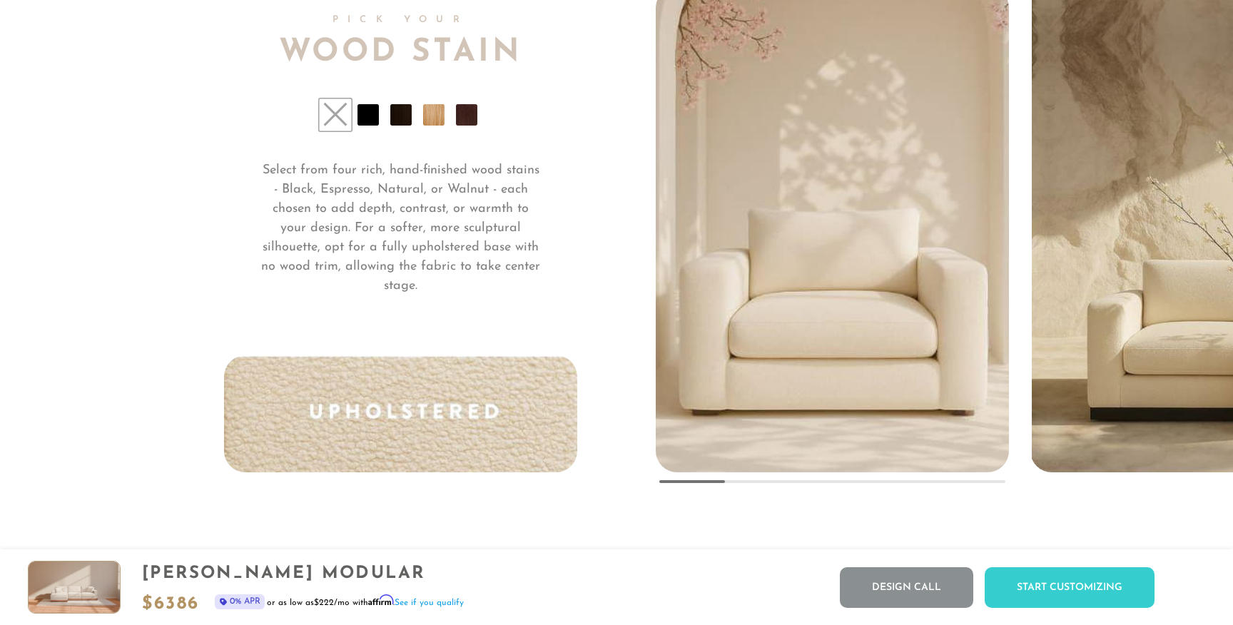
scroll to position [10927, 0]
click at [392, 116] on li at bounding box center [400, 116] width 21 height 21
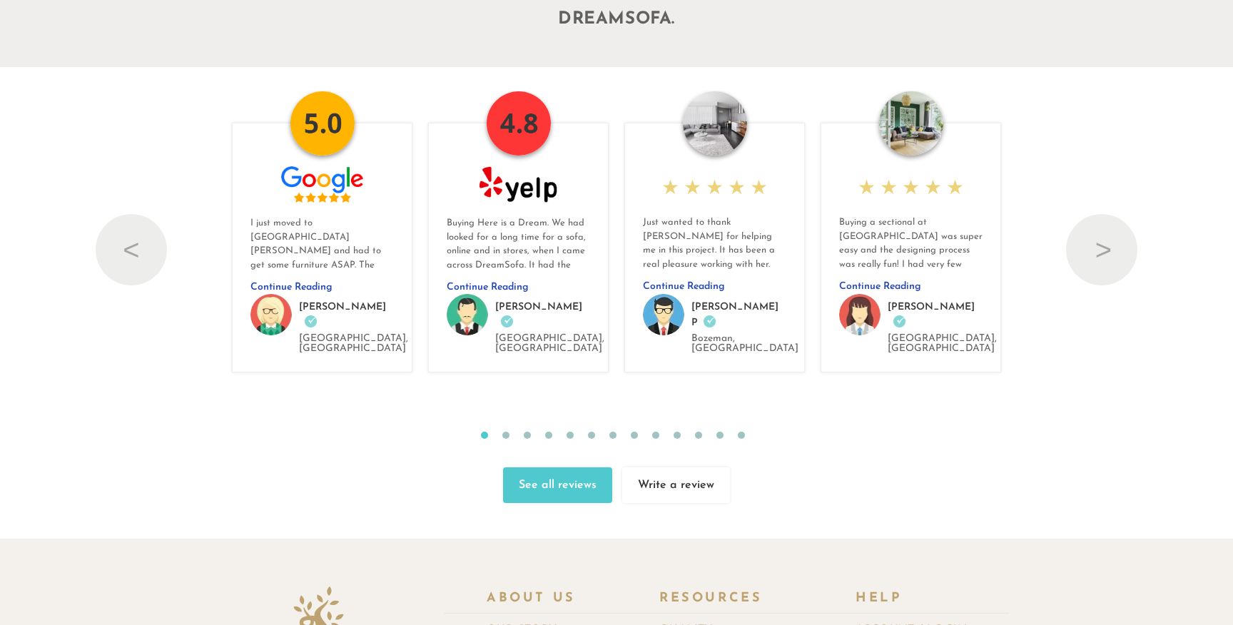
scroll to position [15794, 0]
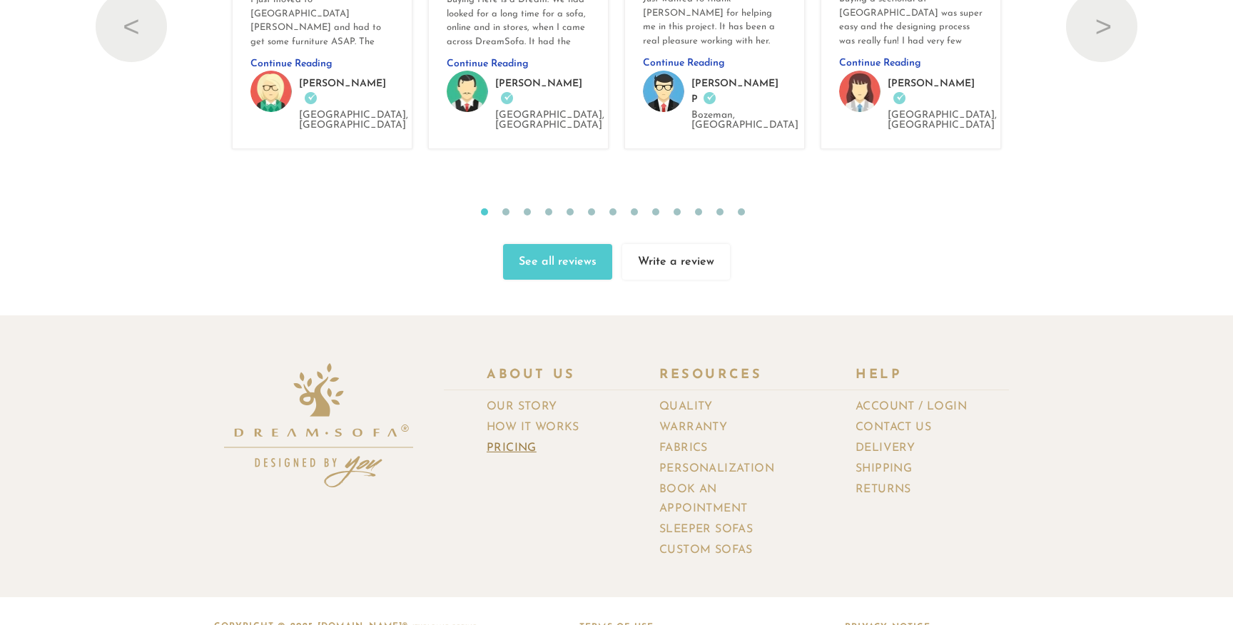
click at [521, 438] on link "Pricing" at bounding box center [516, 448] width 61 height 21
